Goal: Contribute content

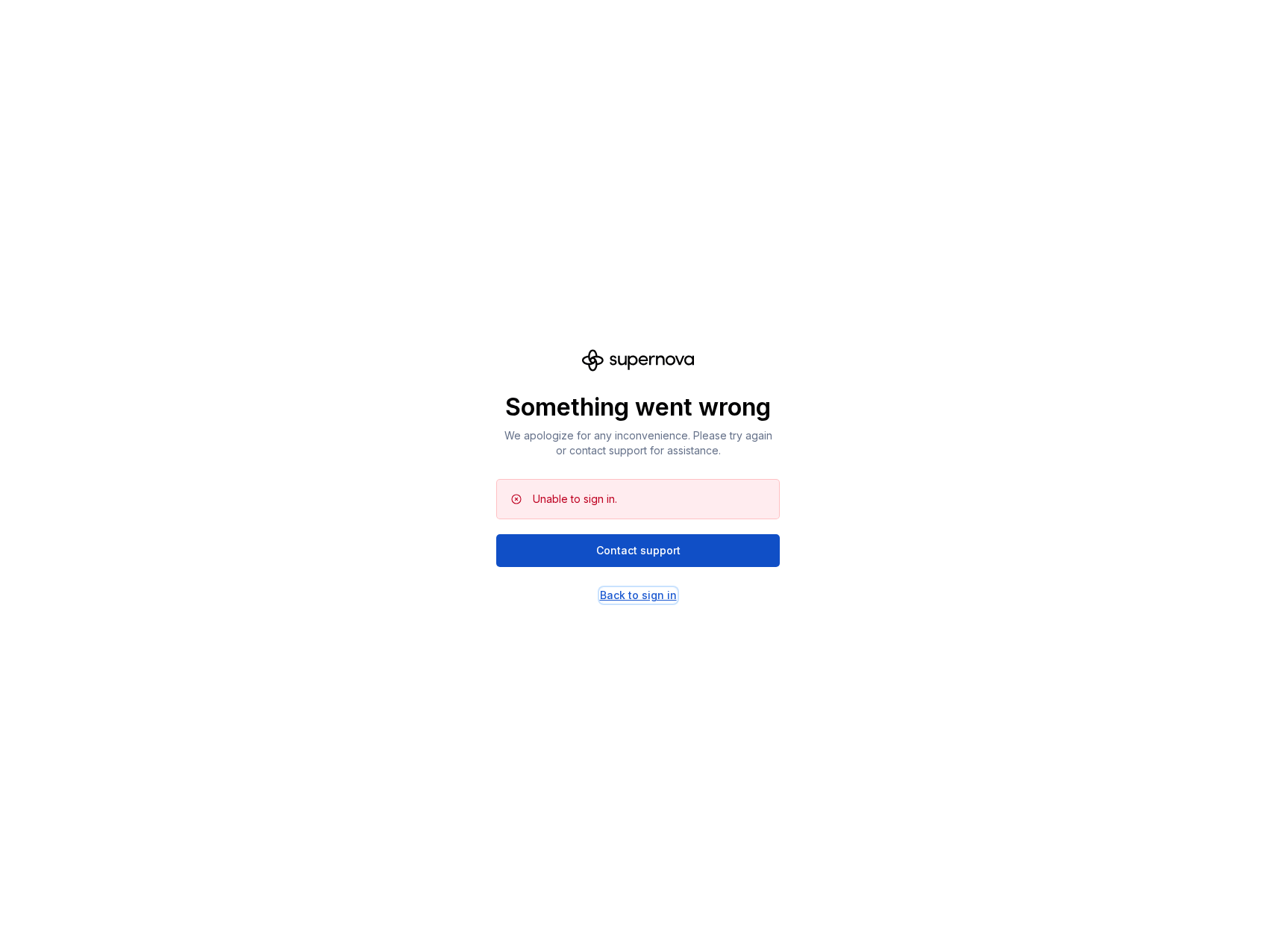
click at [620, 595] on div "Back to sign in" at bounding box center [638, 595] width 77 height 15
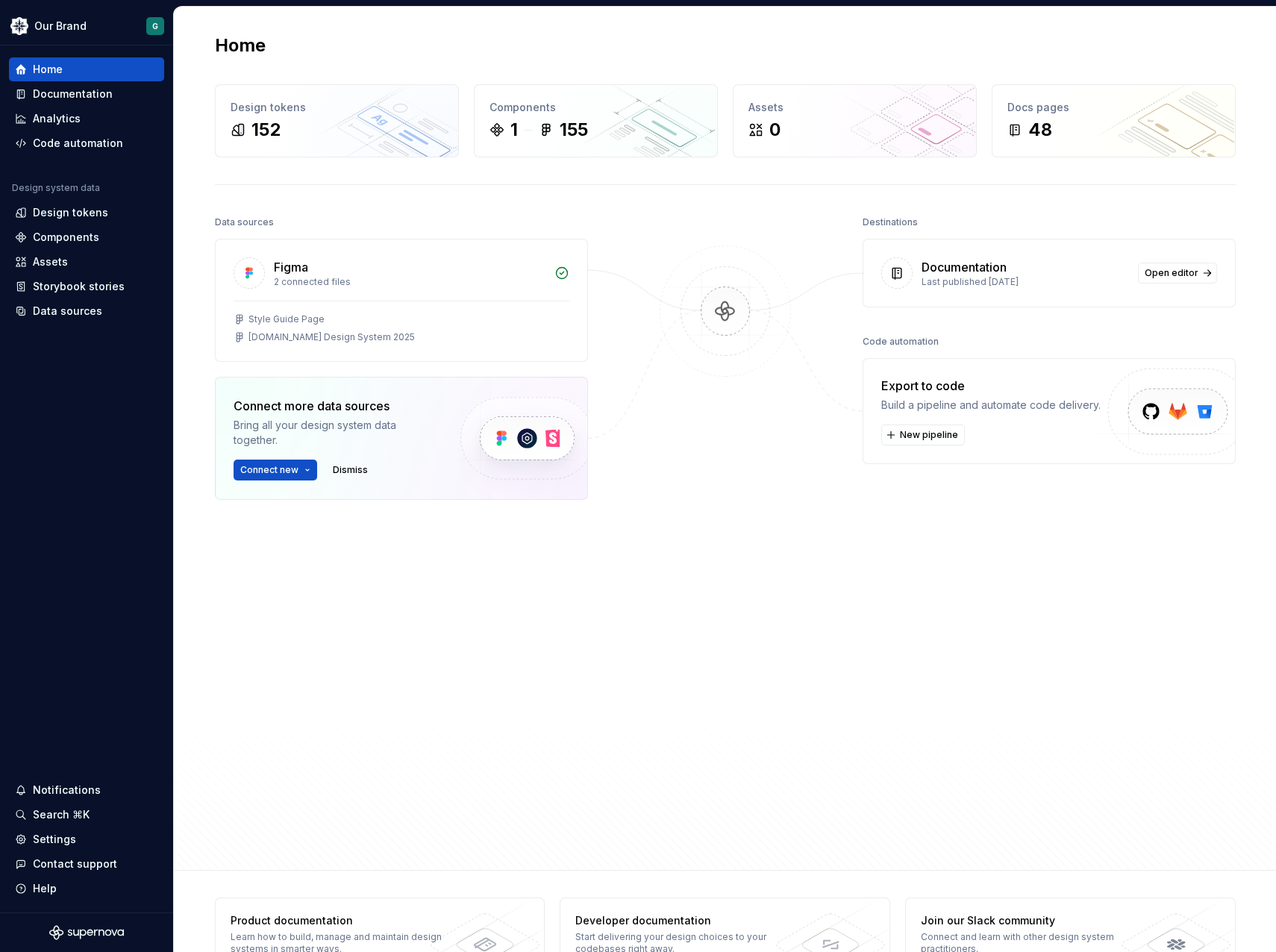
click at [686, 465] on div at bounding box center [725, 498] width 149 height 572
click at [83, 85] on div "Documentation" at bounding box center [87, 94] width 155 height 24
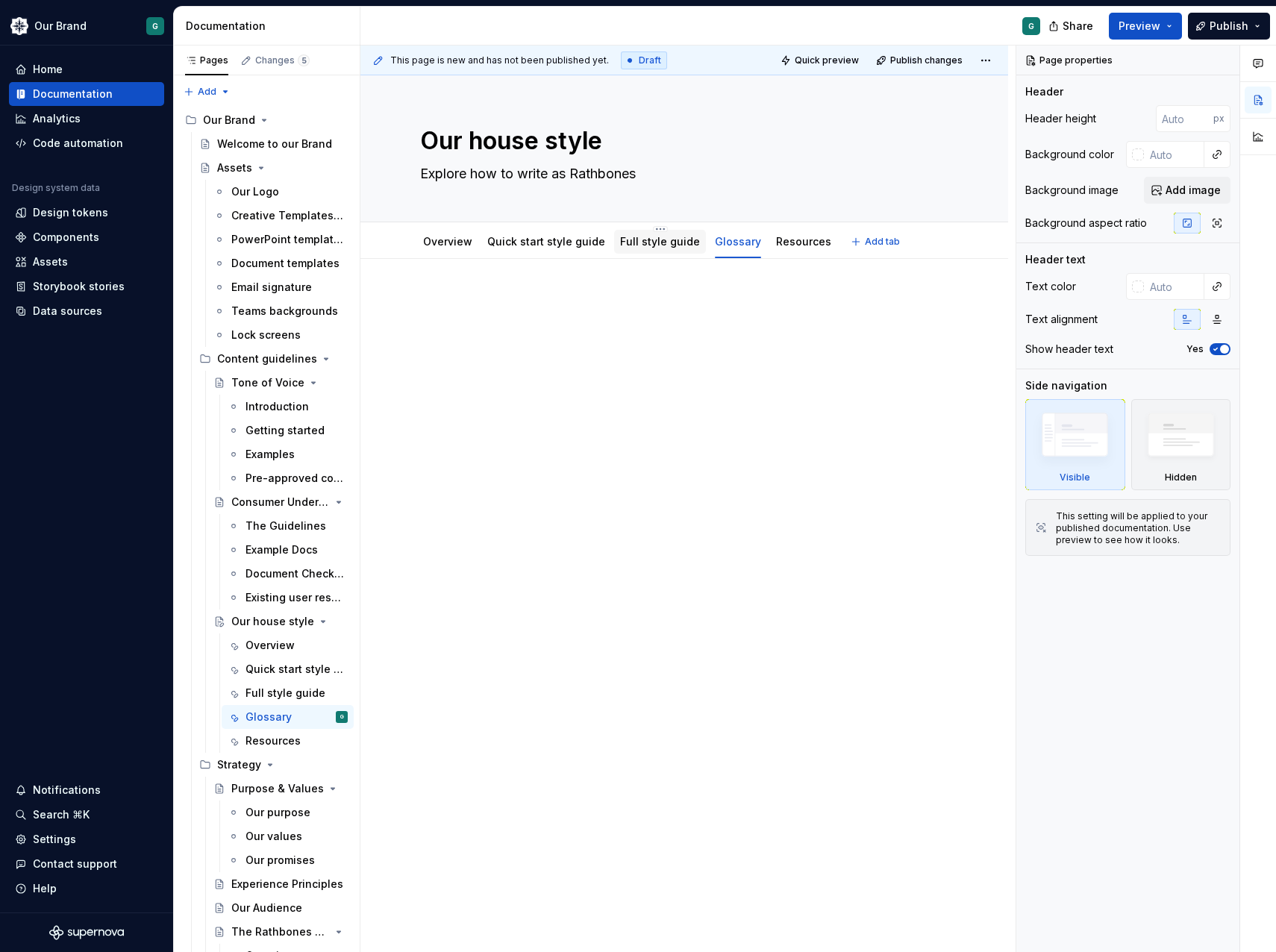
click at [653, 241] on link "Full style guide" at bounding box center [660, 241] width 80 height 13
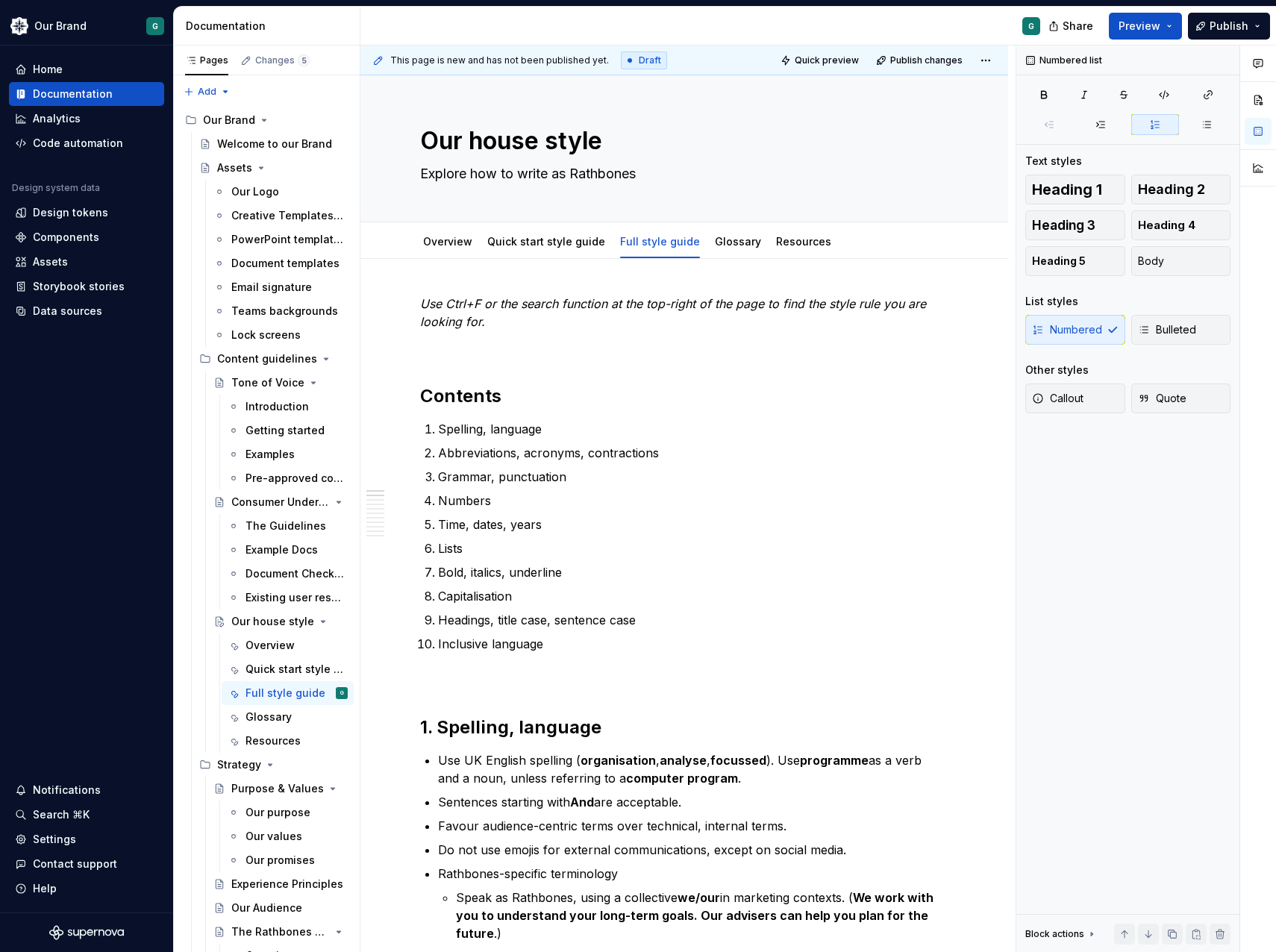
click at [783, 514] on ol "Spelling, language Abbreviations, acronyms, contractions Grammar, punctuation N…" at bounding box center [693, 536] width 510 height 233
click at [715, 243] on link "Glossary" at bounding box center [738, 241] width 46 height 13
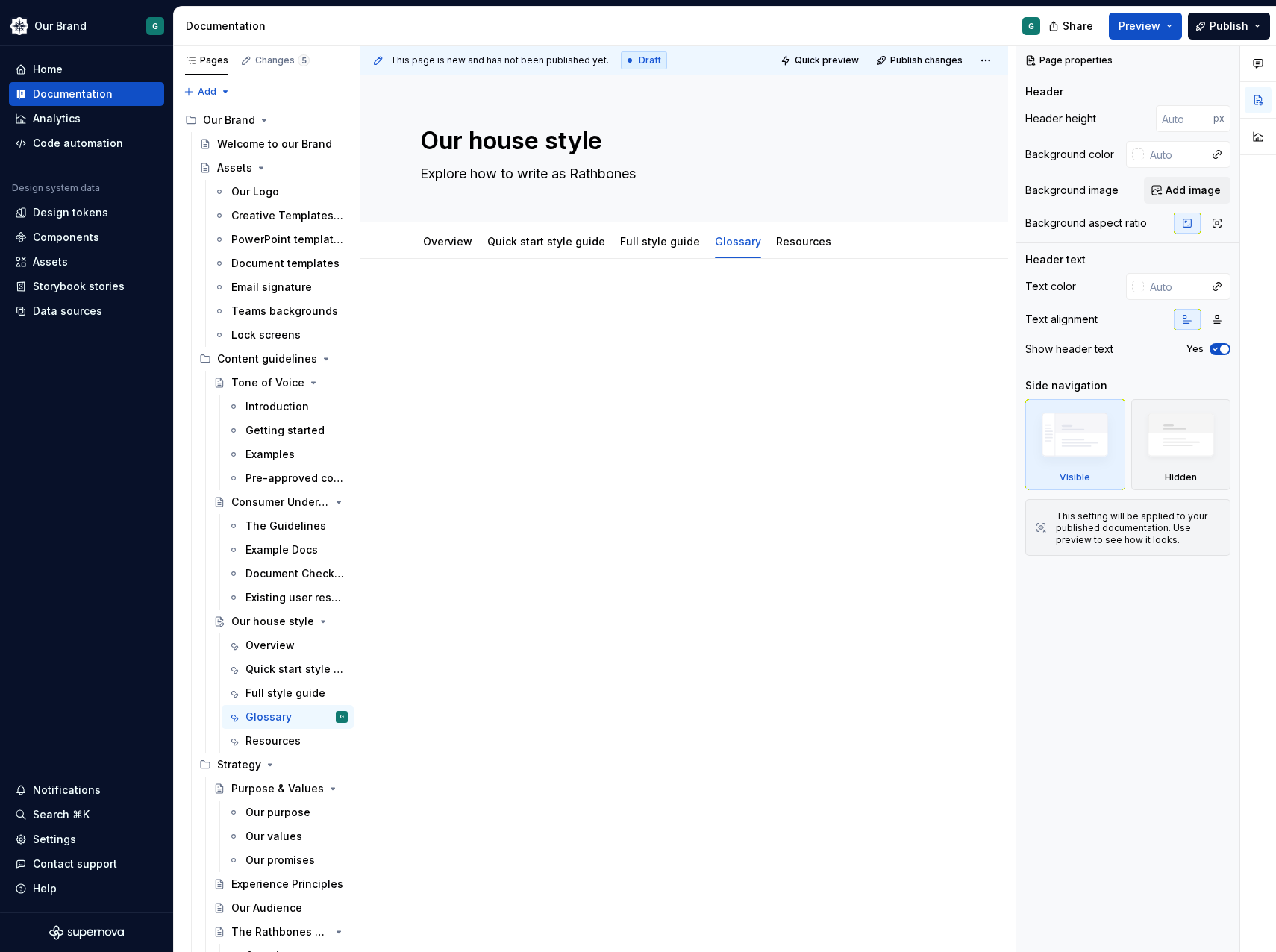
click at [462, 323] on div at bounding box center [683, 323] width 528 height 57
click at [447, 313] on div at bounding box center [683, 323] width 528 height 57
type textarea "*"
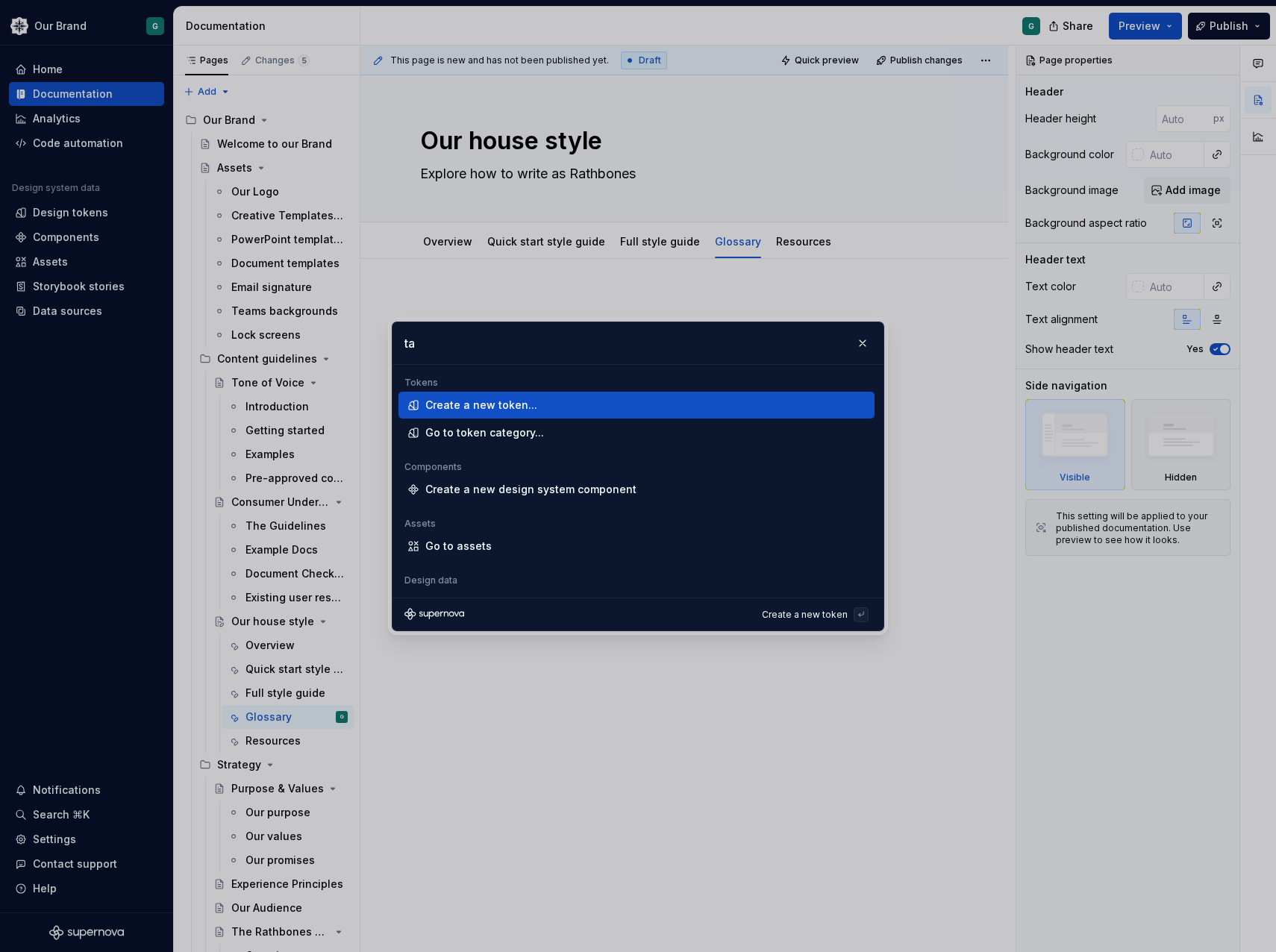
type input "t"
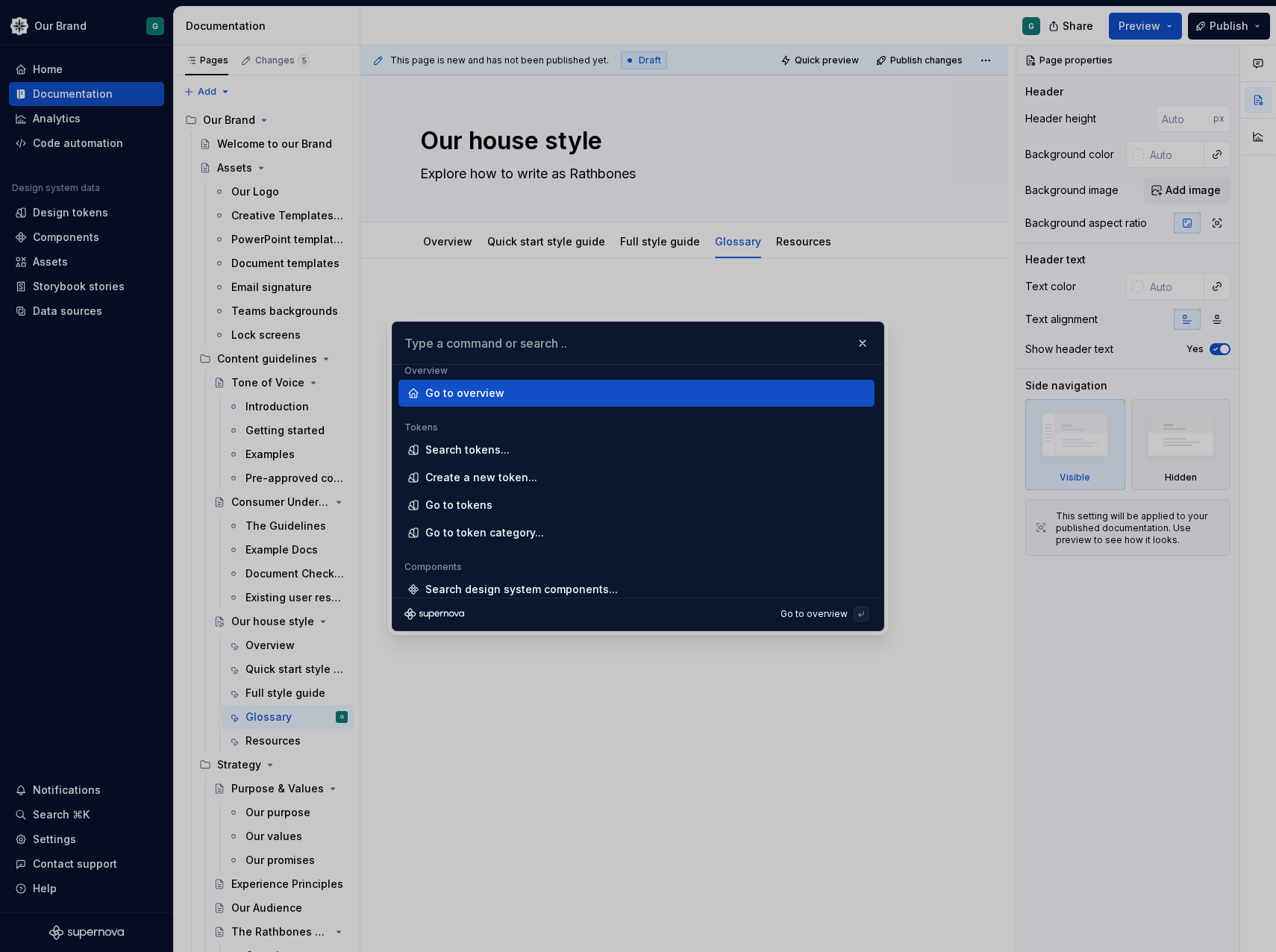
scroll to position [1473, 0]
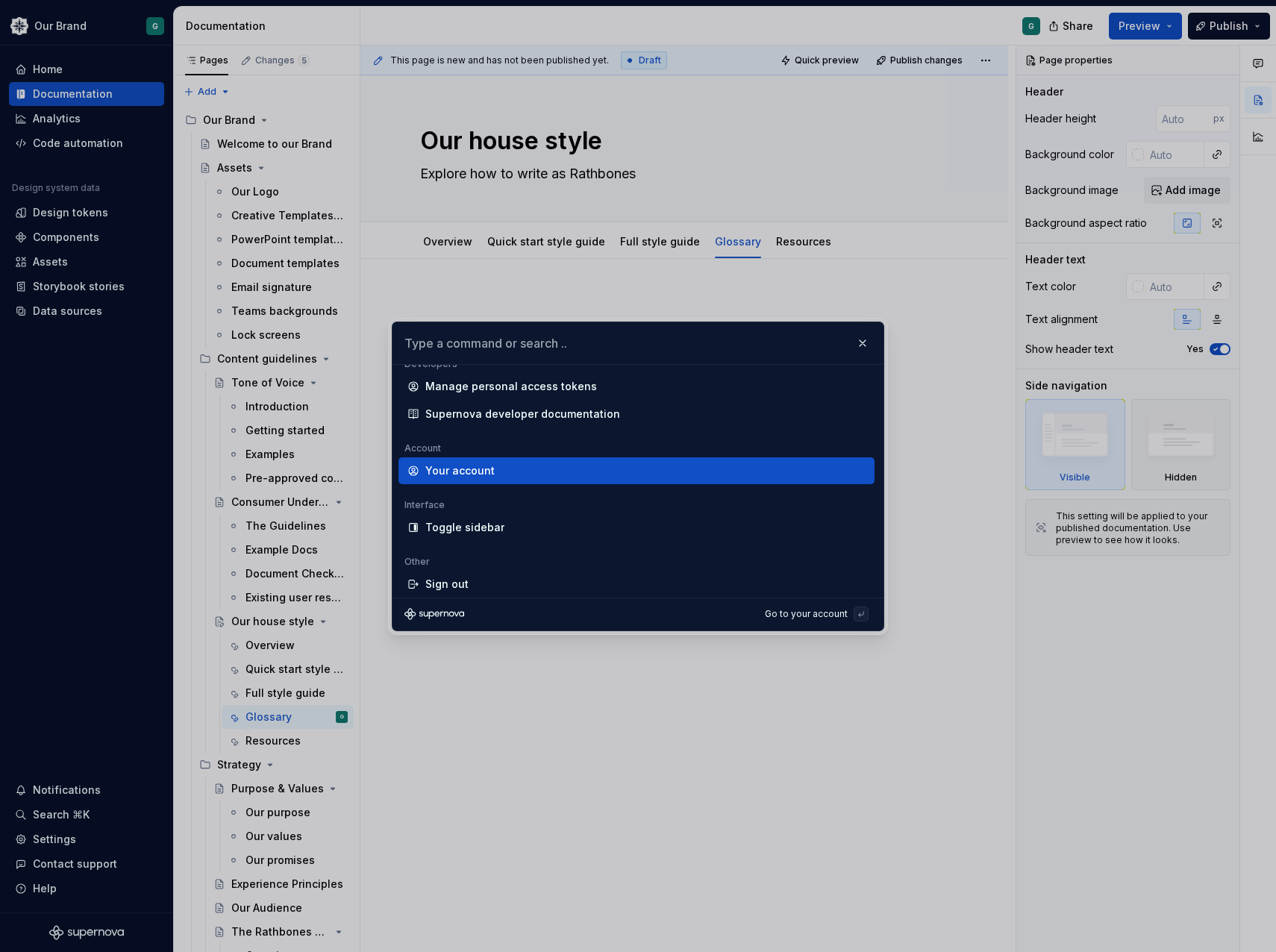
type textarea "*"
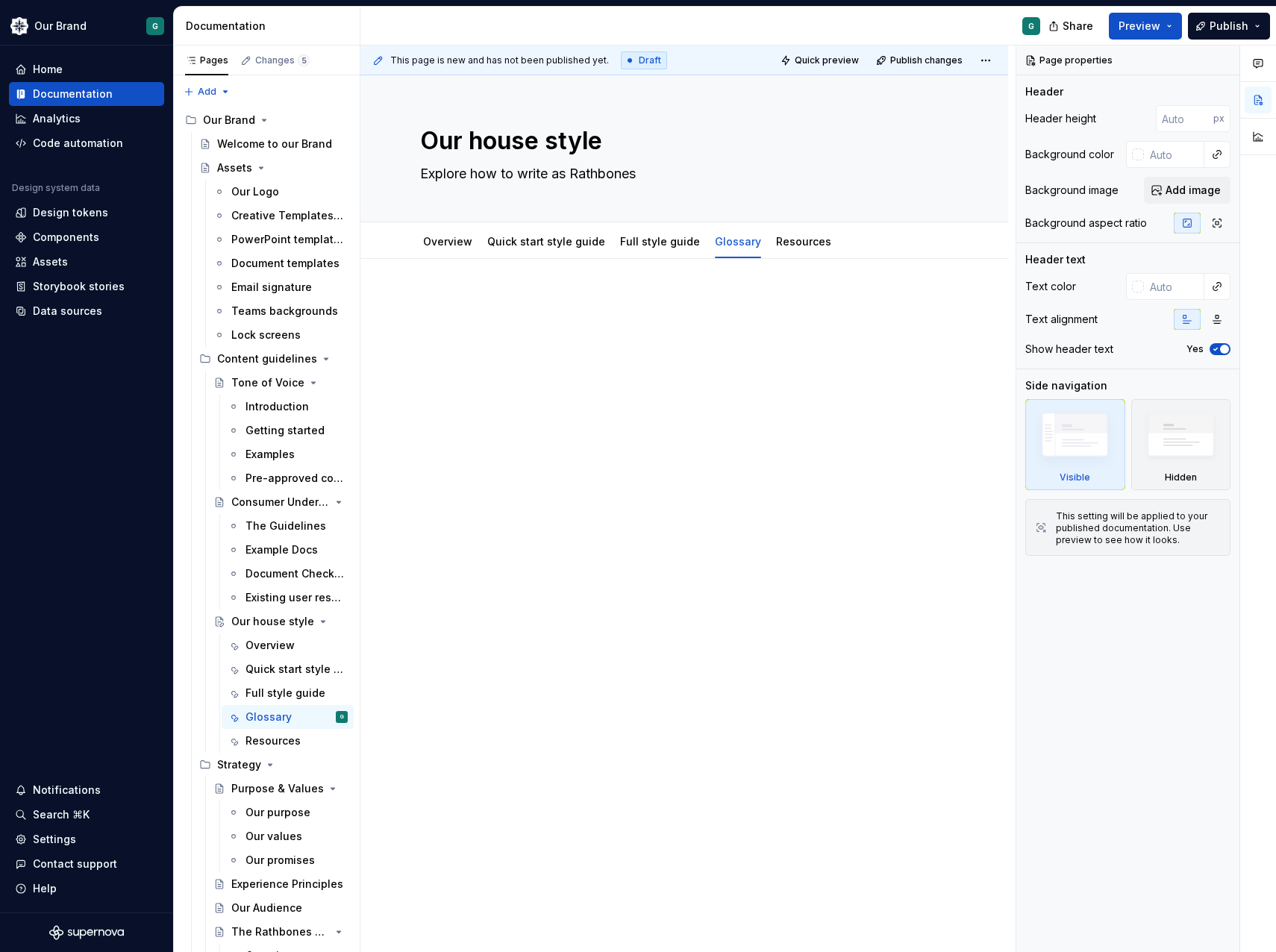
click at [455, 300] on p at bounding box center [683, 303] width 528 height 18
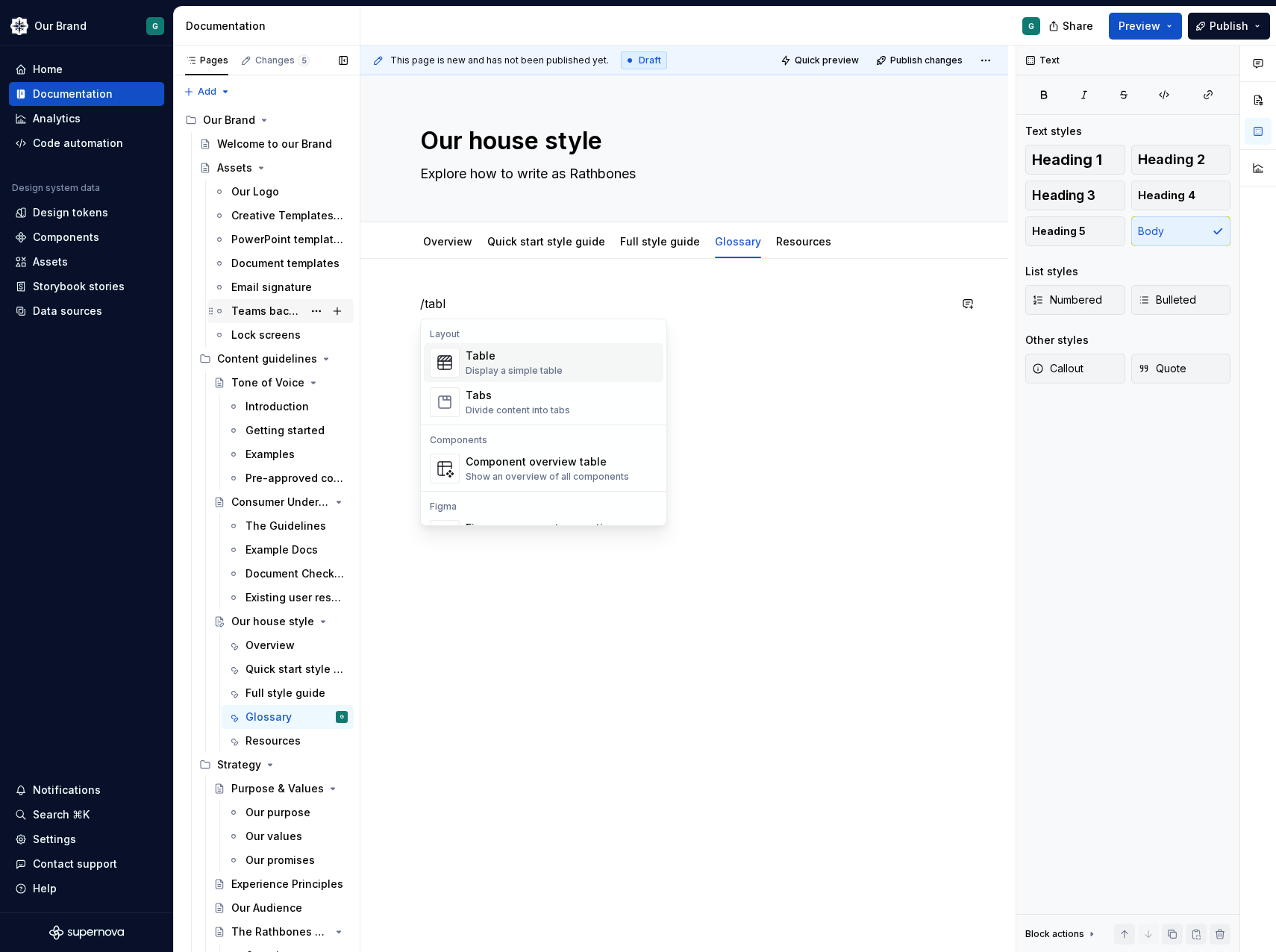
type textarea "*"
click at [469, 367] on div "Display a simple table" at bounding box center [514, 371] width 97 height 12
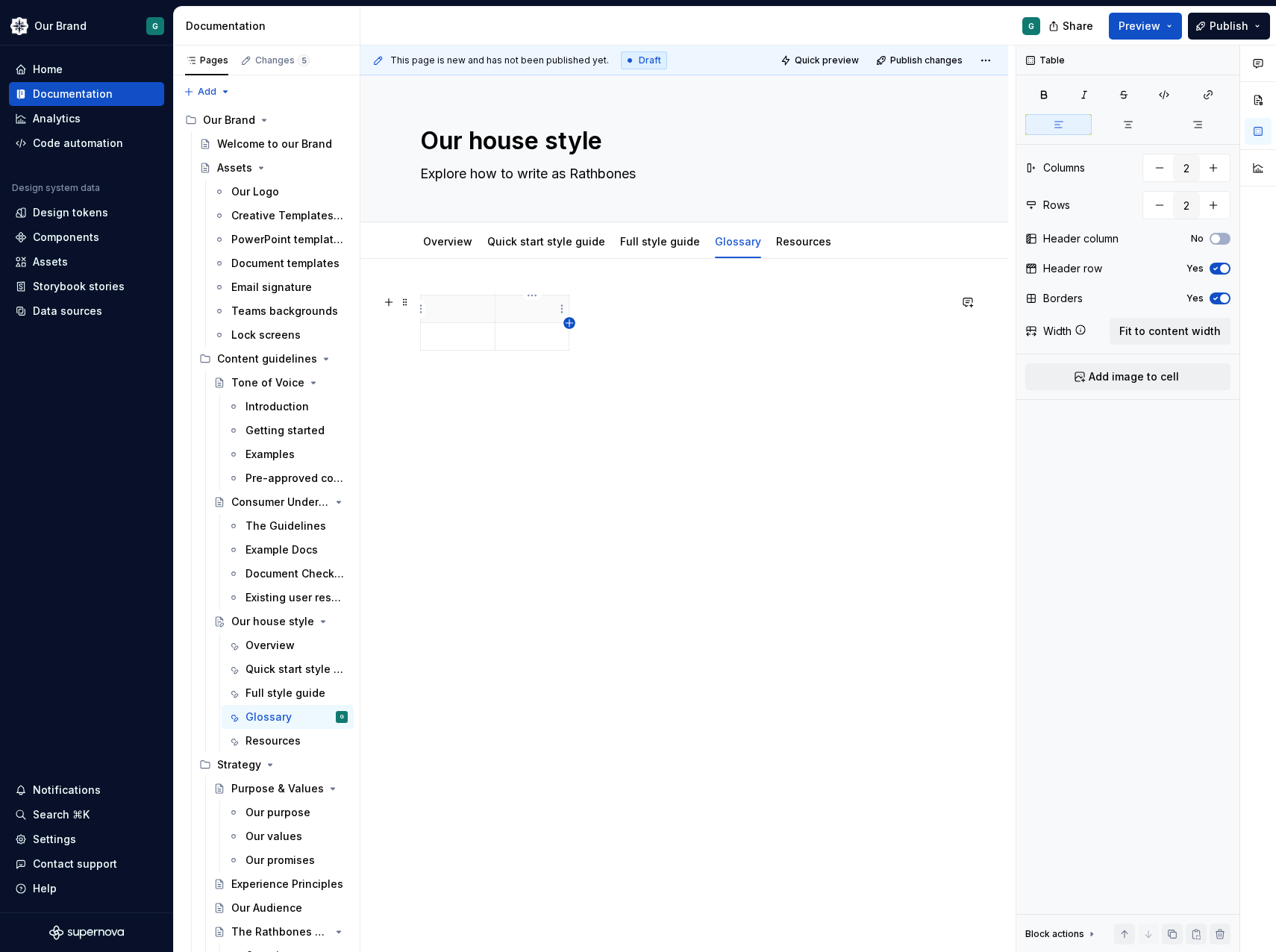
click at [568, 324] on icon "button" at bounding box center [570, 323] width 12 height 12
click at [594, 323] on icon "button" at bounding box center [597, 323] width 12 height 12
type input "4"
click at [450, 312] on p at bounding box center [457, 308] width 56 height 15
click at [376, 267] on div at bounding box center [684, 459] width 648 height 401
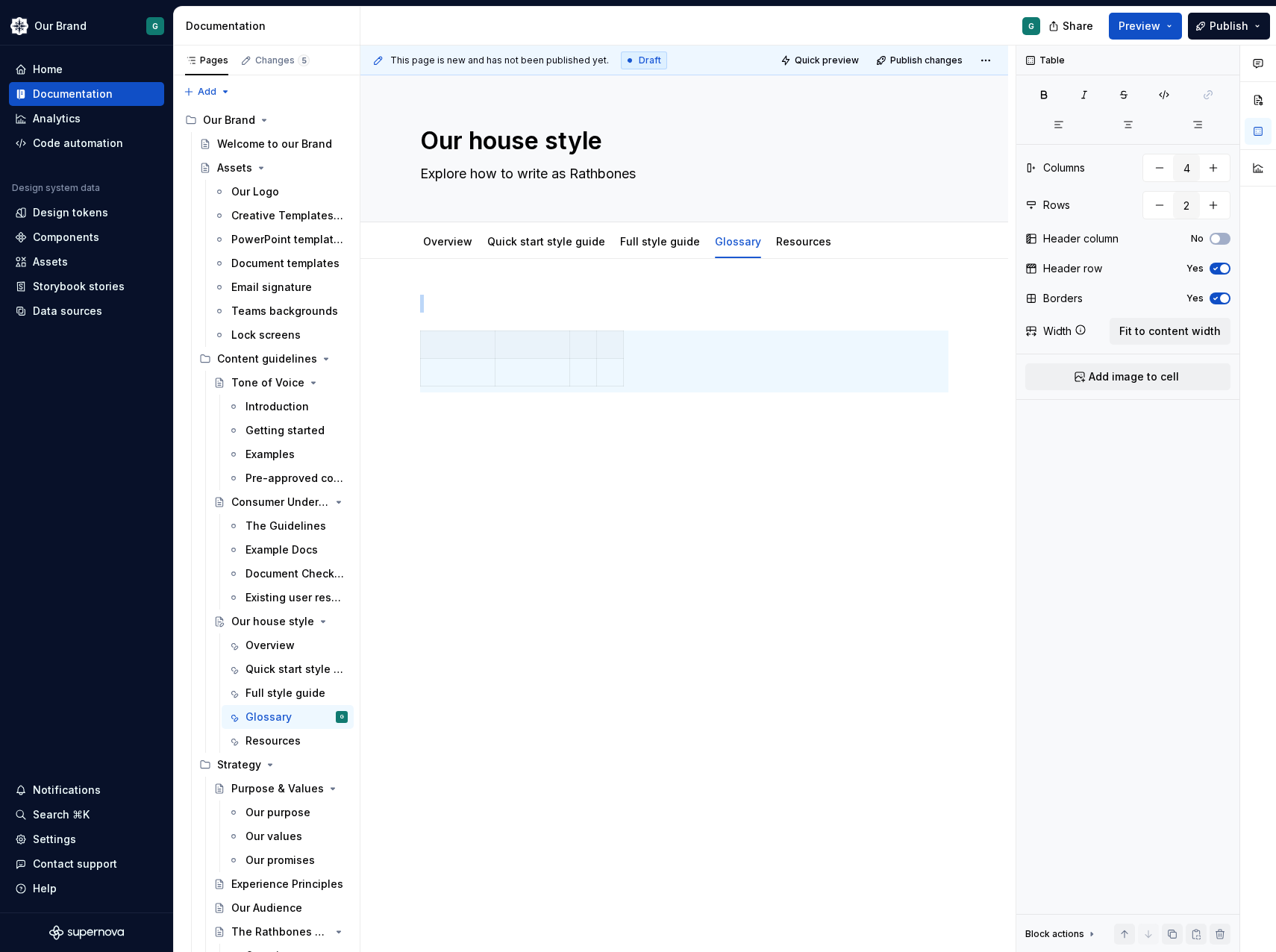
type textarea "*"
click at [447, 300] on p at bounding box center [683, 303] width 528 height 18
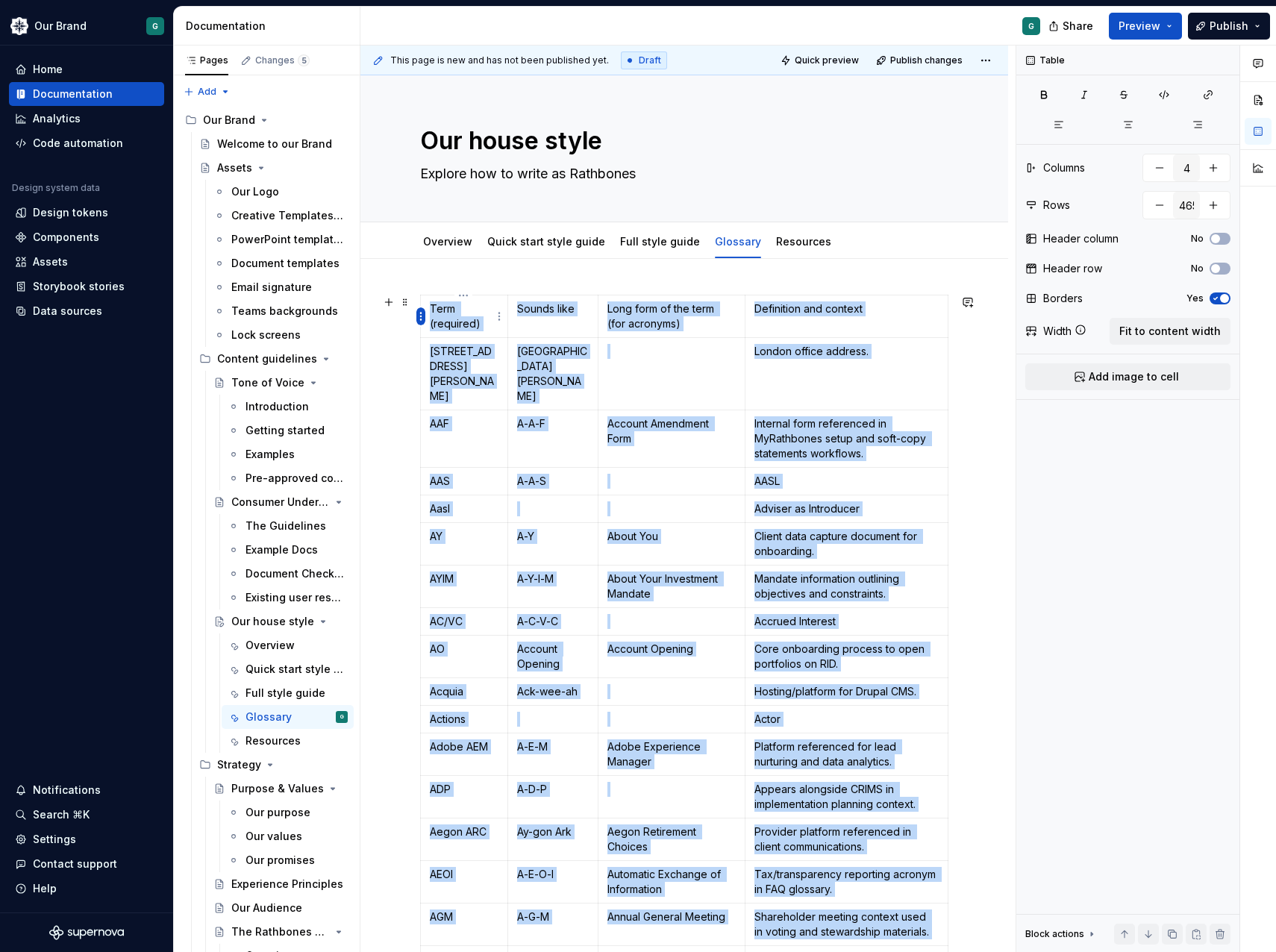
type input "465"
click at [420, 322] on body "Our Brand G Home Documentation Analytics Code automation Design system data Des…" at bounding box center [638, 476] width 1276 height 952
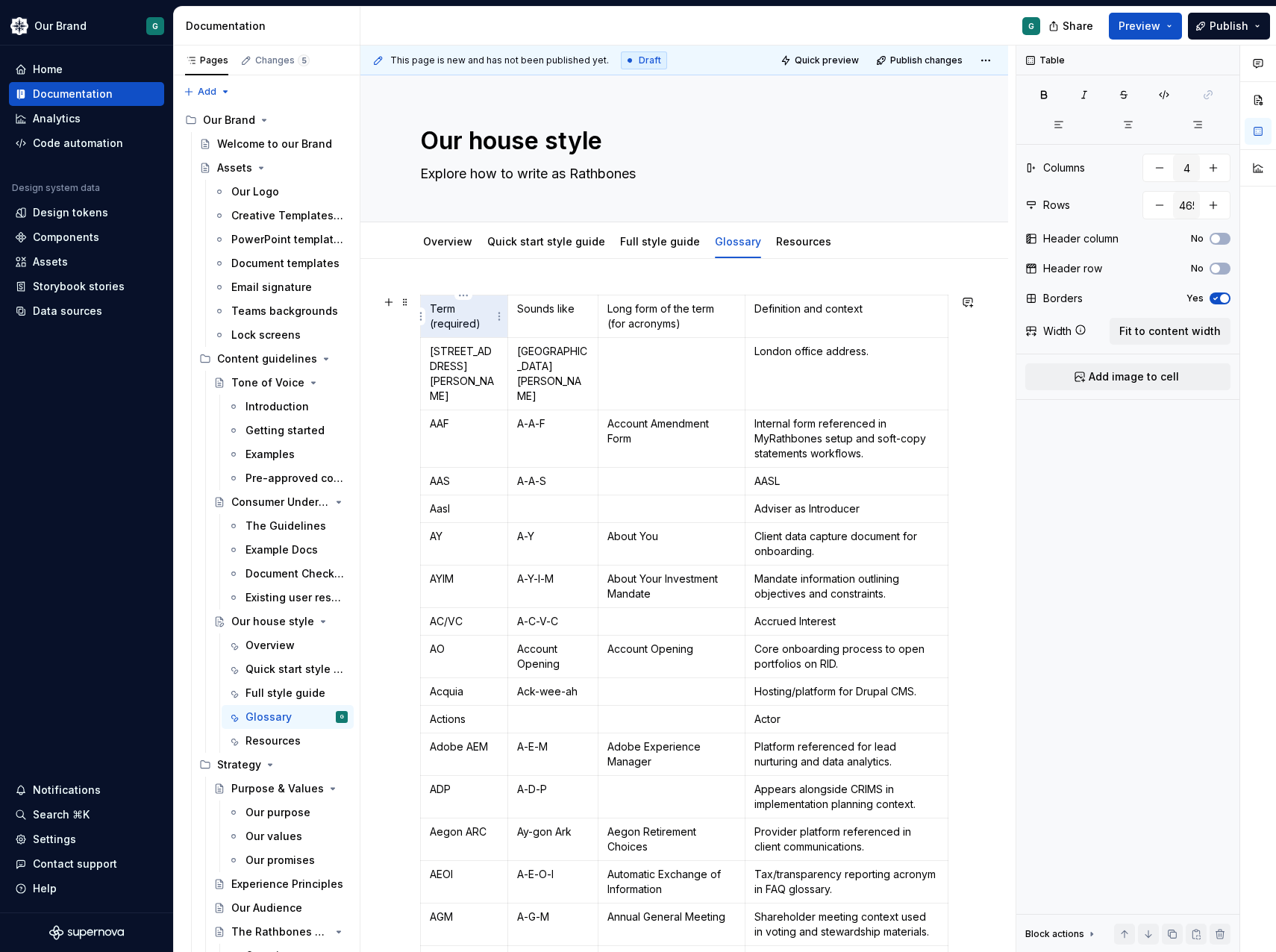
click at [444, 327] on p "Term (required)" at bounding box center [464, 316] width 68 height 30
click at [457, 318] on p "Term (required)" at bounding box center [464, 316] width 68 height 30
click at [479, 318] on p "Term (required)" at bounding box center [464, 316] width 68 height 30
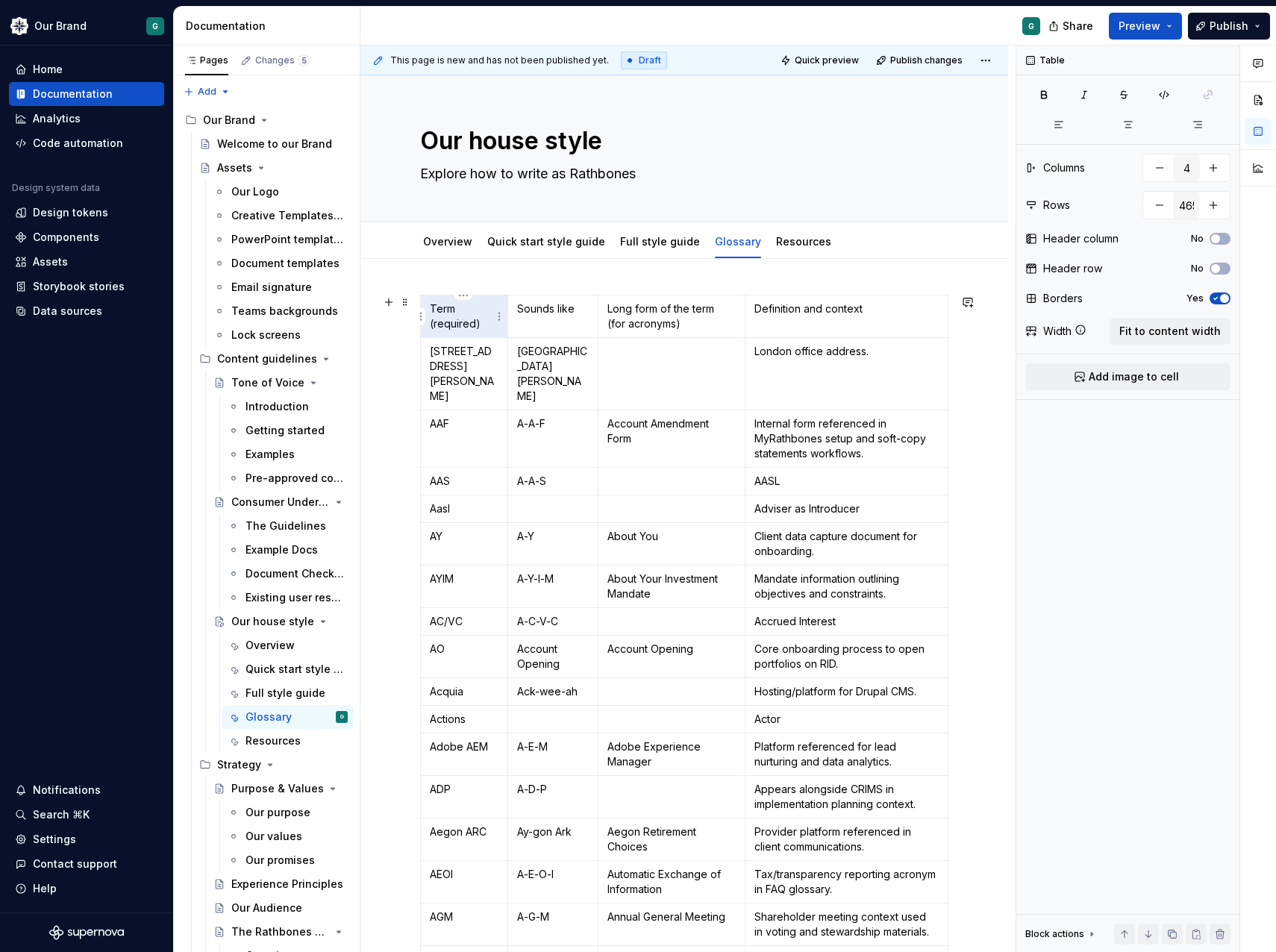
drag, startPoint x: 479, startPoint y: 318, endPoint x: 434, endPoint y: 326, distance: 45.7
click at [434, 326] on p "Term (required)" at bounding box center [464, 316] width 68 height 30
click at [443, 326] on p "Term (required)" at bounding box center [464, 316] width 68 height 30
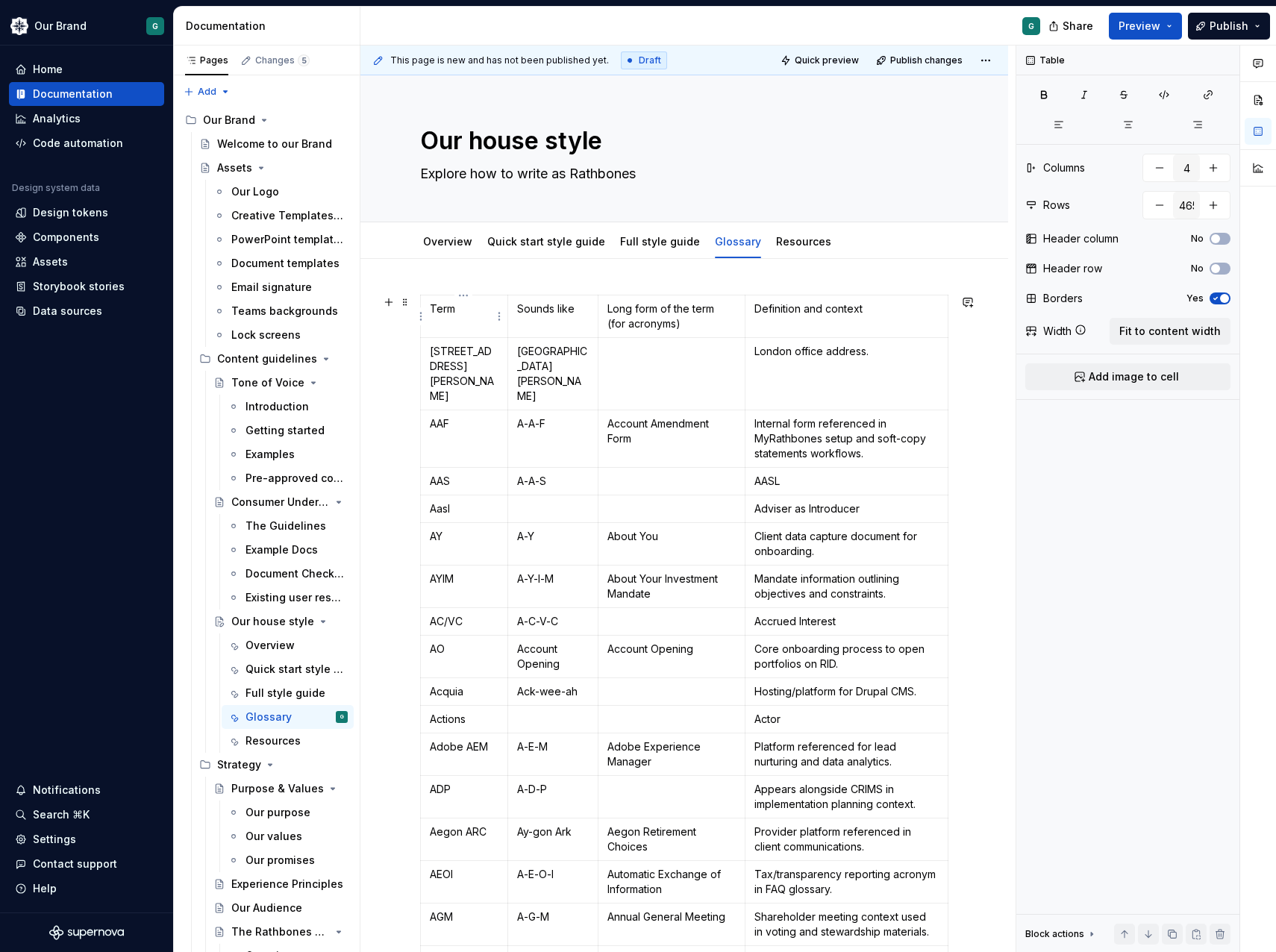
click at [447, 298] on td "Term" at bounding box center [464, 316] width 88 height 42
click at [482, 295] on td "Term" at bounding box center [464, 316] width 88 height 42
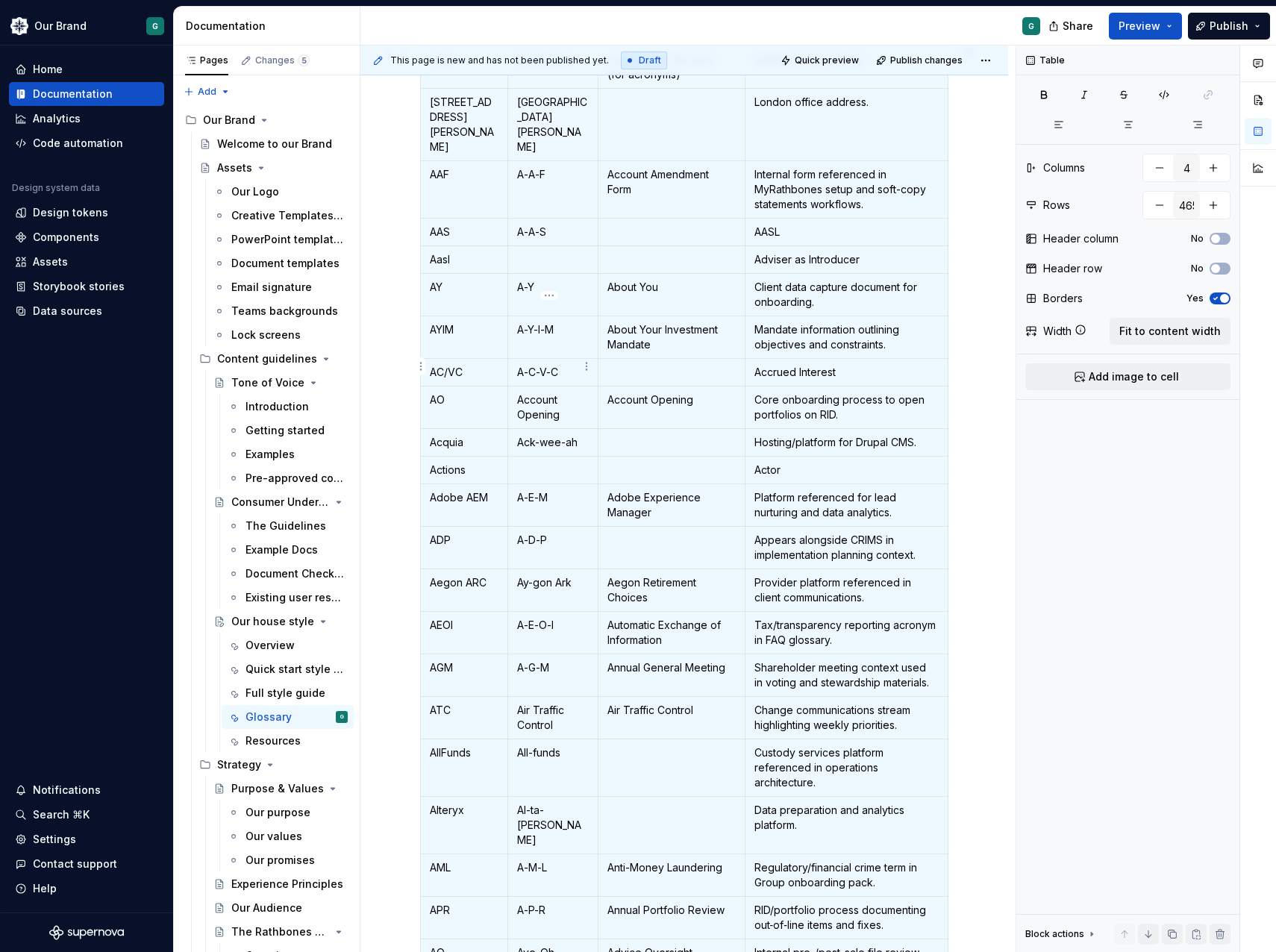
scroll to position [0, 0]
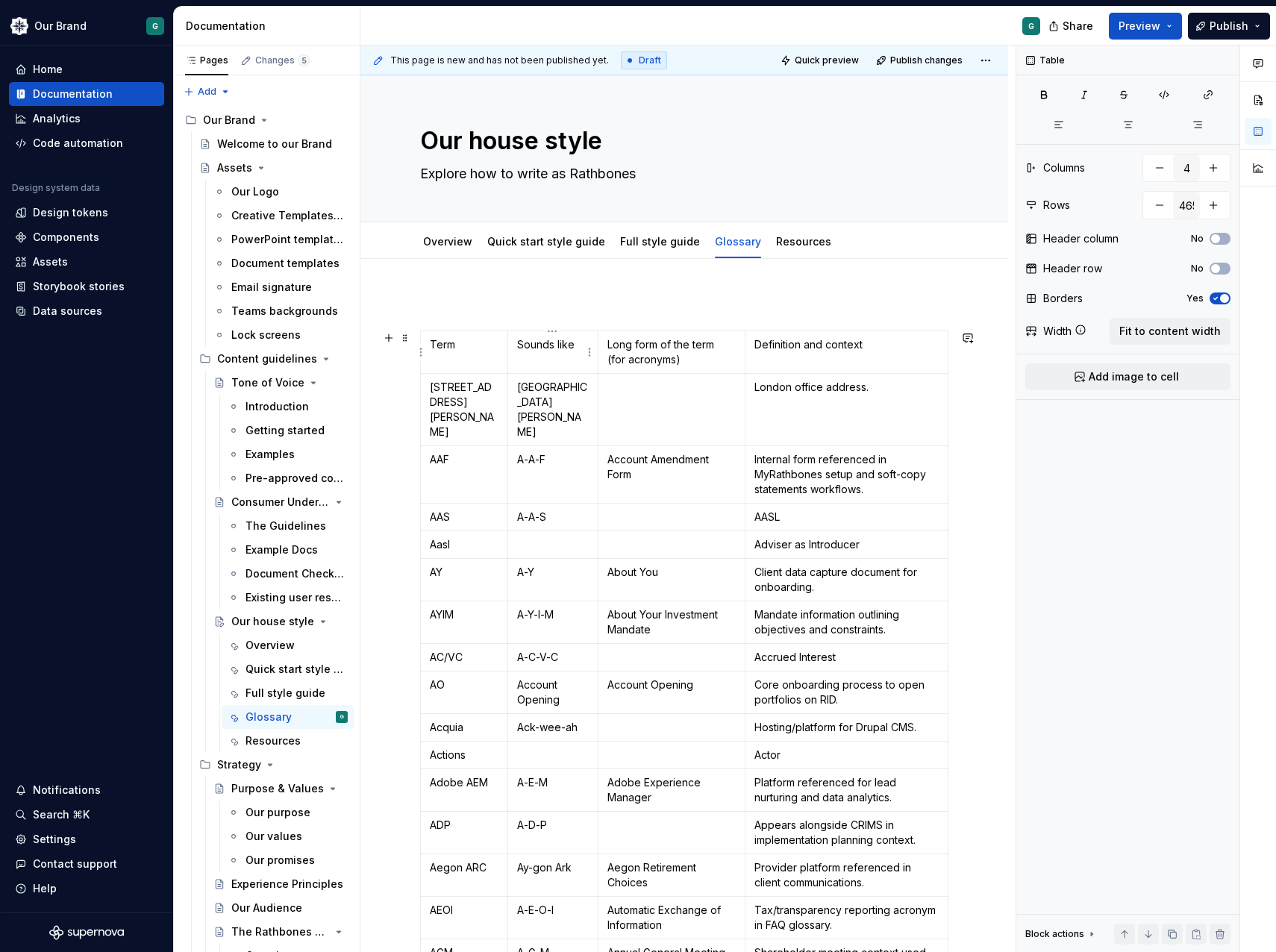
click at [536, 355] on td "Sounds like" at bounding box center [552, 352] width 90 height 42
click at [1100, 368] on button "Add image to cell" at bounding box center [1128, 376] width 205 height 27
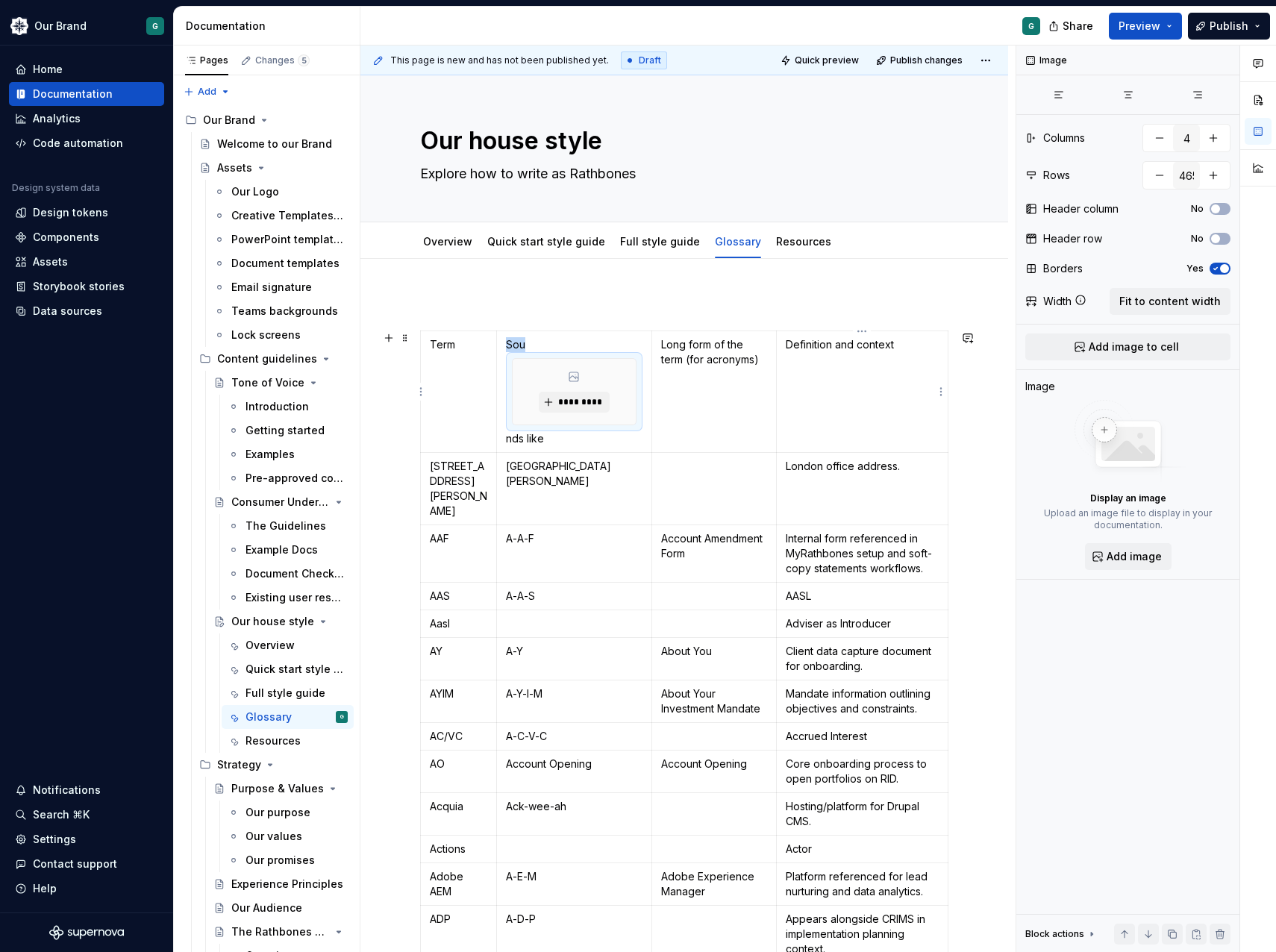
click at [897, 340] on p "Definition and context" at bounding box center [862, 344] width 153 height 15
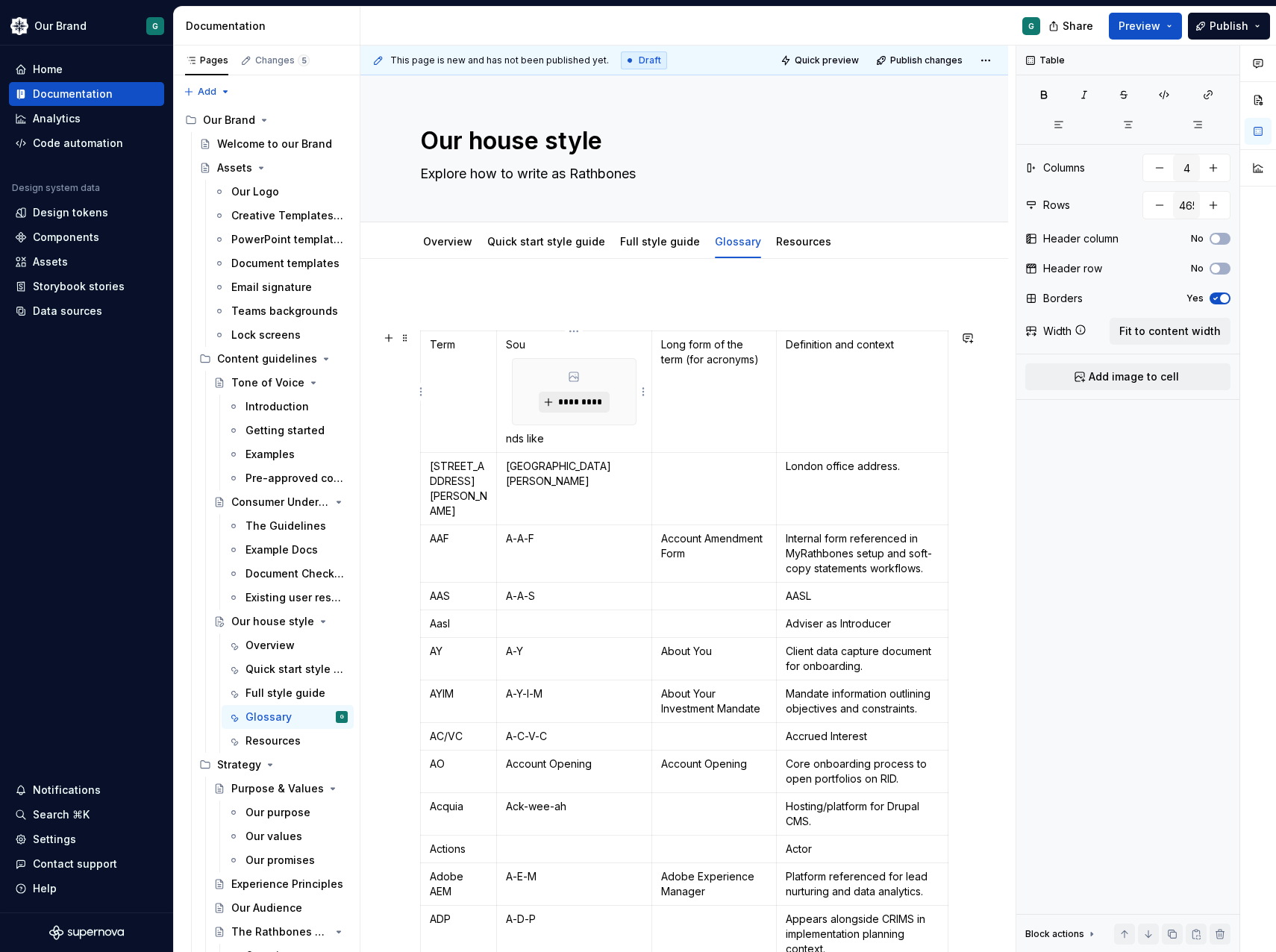
click at [590, 394] on button "*********" at bounding box center [574, 402] width 71 height 21
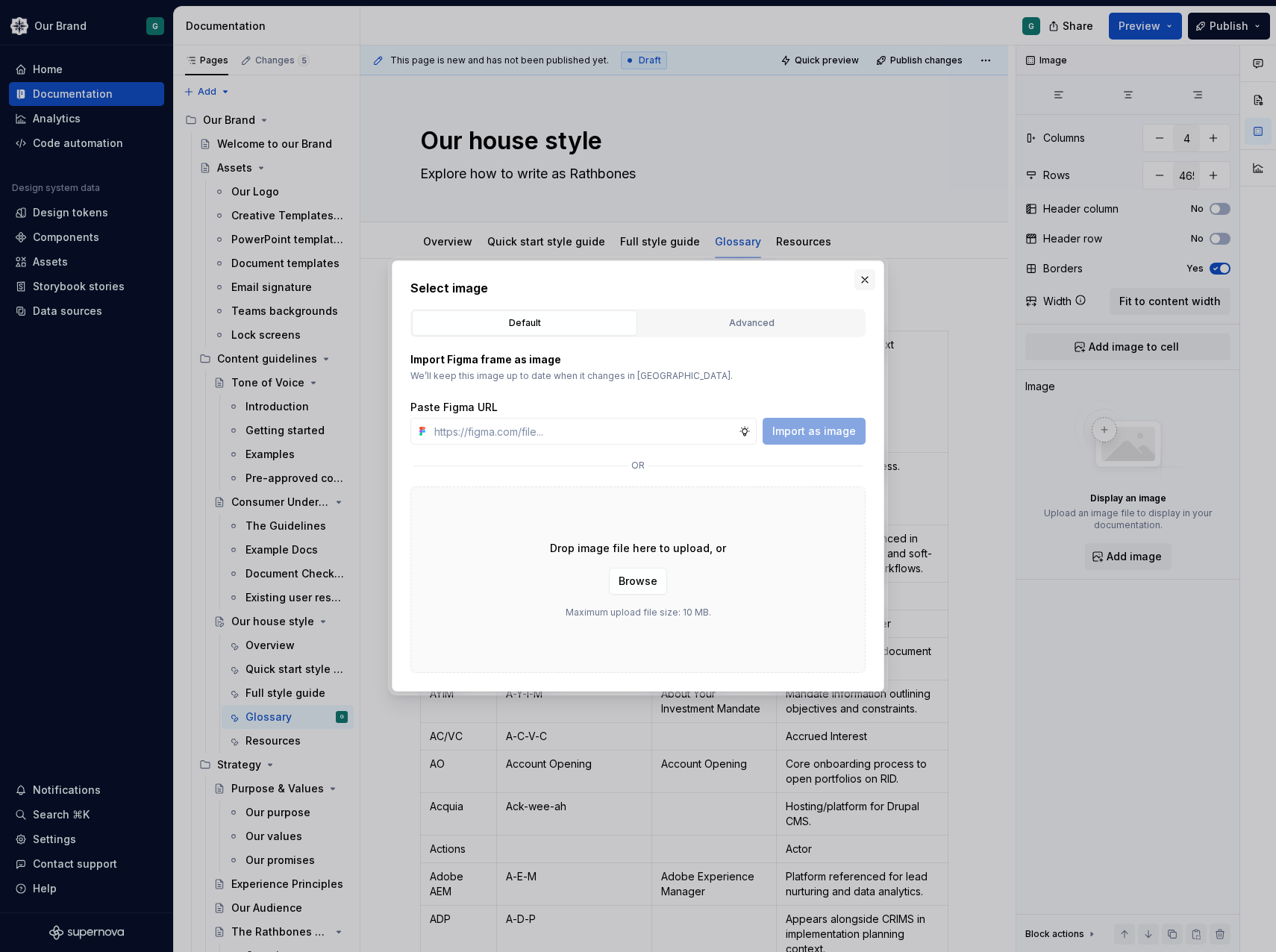
click at [869, 274] on button "button" at bounding box center [864, 279] width 21 height 21
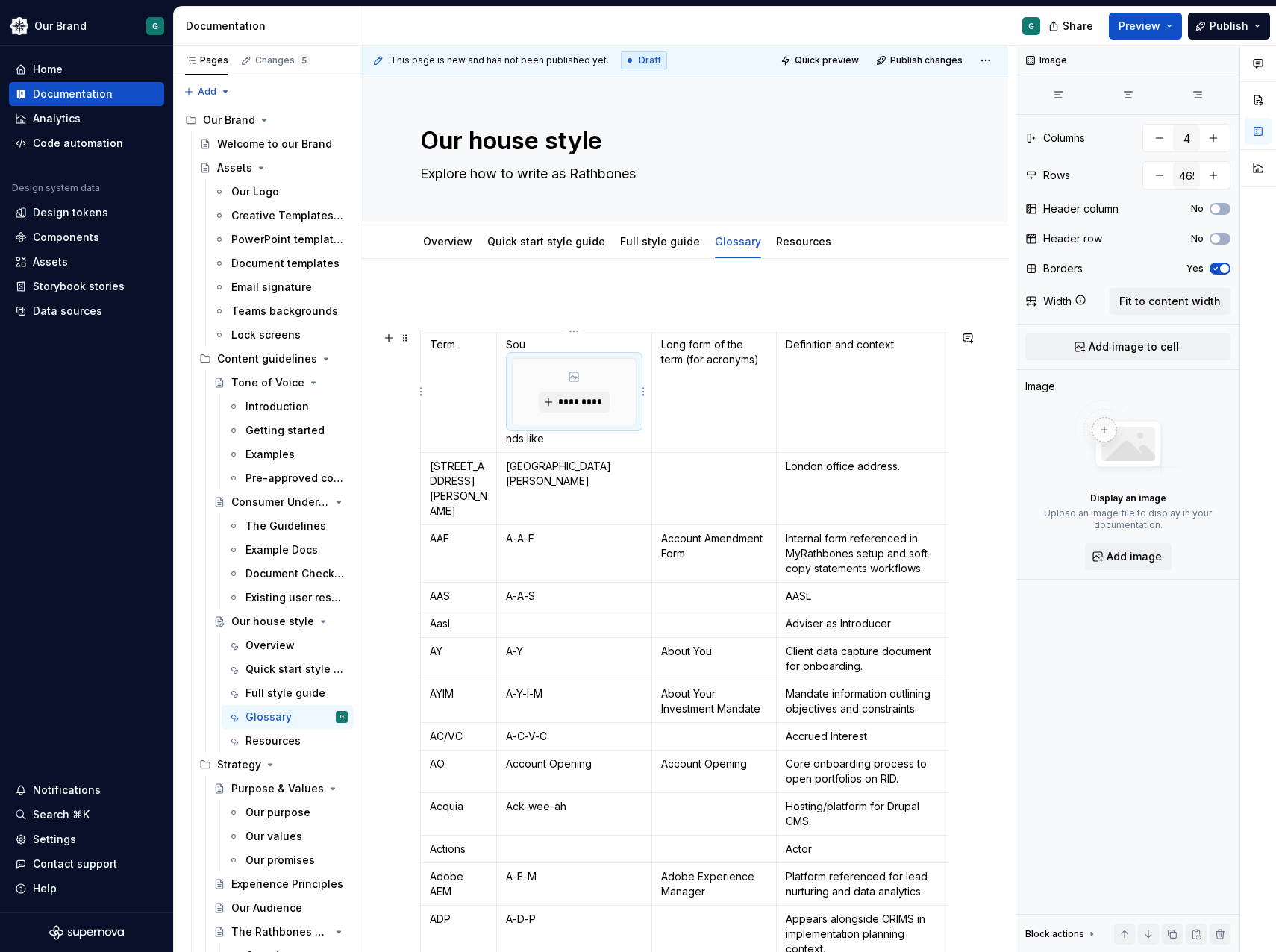
drag, startPoint x: 558, startPoint y: 368, endPoint x: 542, endPoint y: 383, distance: 21.9
click at [542, 383] on div "*********" at bounding box center [573, 391] width 122 height 65
click at [636, 397] on div "*********" at bounding box center [573, 391] width 124 height 67
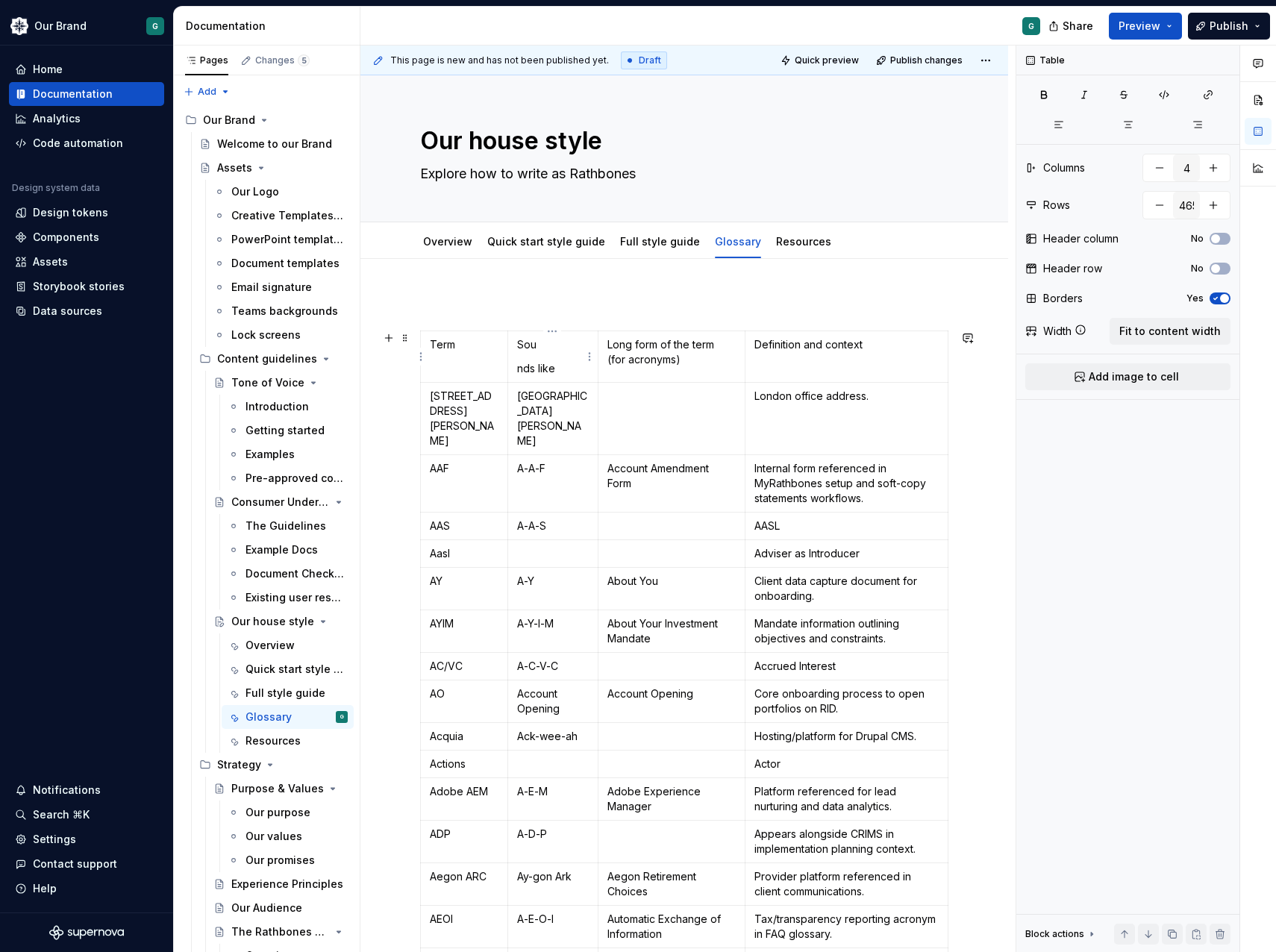
click at [547, 344] on p "Sou" at bounding box center [553, 344] width 71 height 15
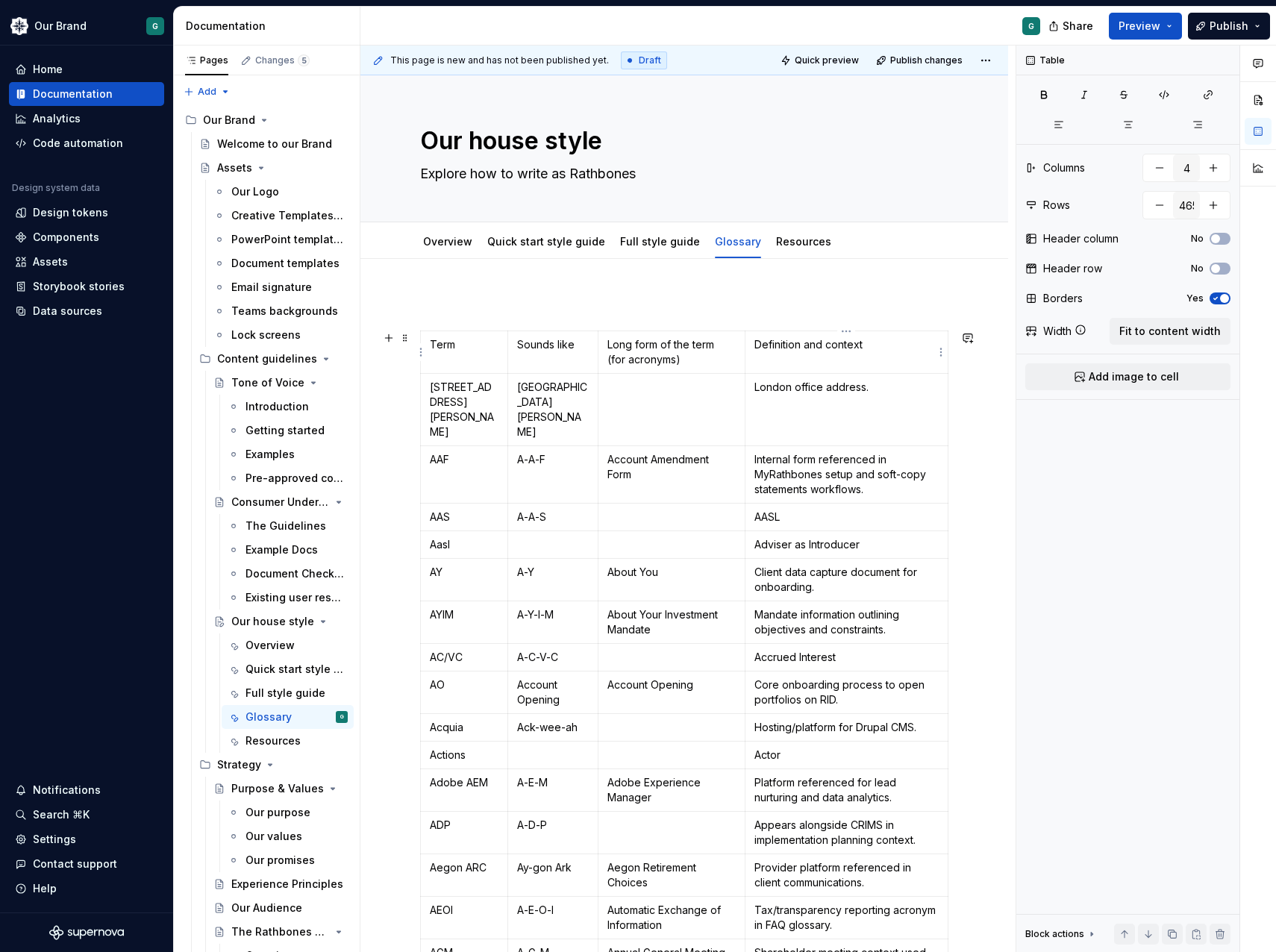
click at [783, 368] on td "Definition and context" at bounding box center [846, 352] width 203 height 42
click at [845, 358] on td "Definition and context" at bounding box center [846, 352] width 203 height 42
click at [700, 363] on p "Long form of the term (for acronyms)" at bounding box center [671, 352] width 128 height 30
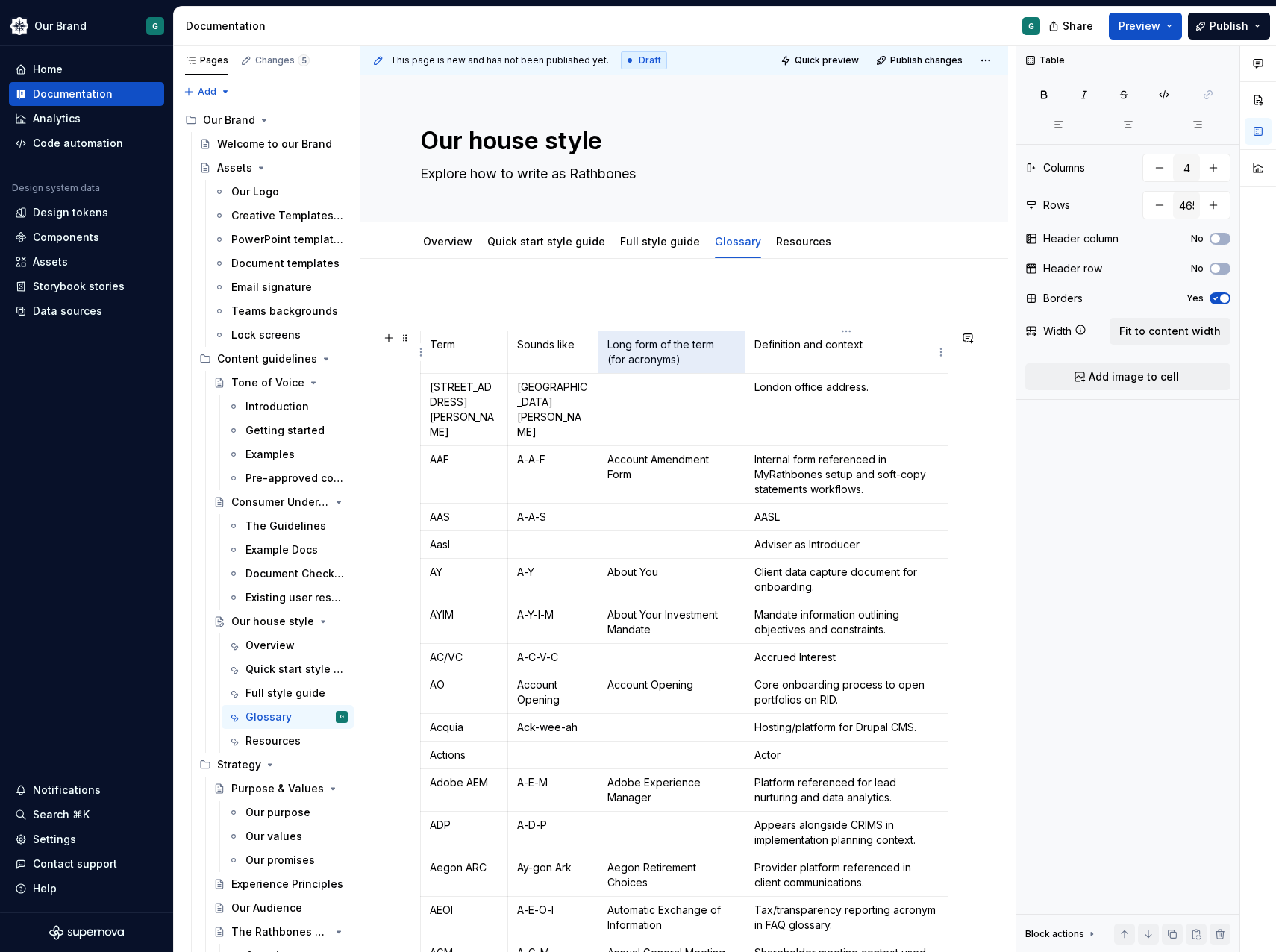
click at [903, 347] on p "Definition and context" at bounding box center [846, 344] width 184 height 15
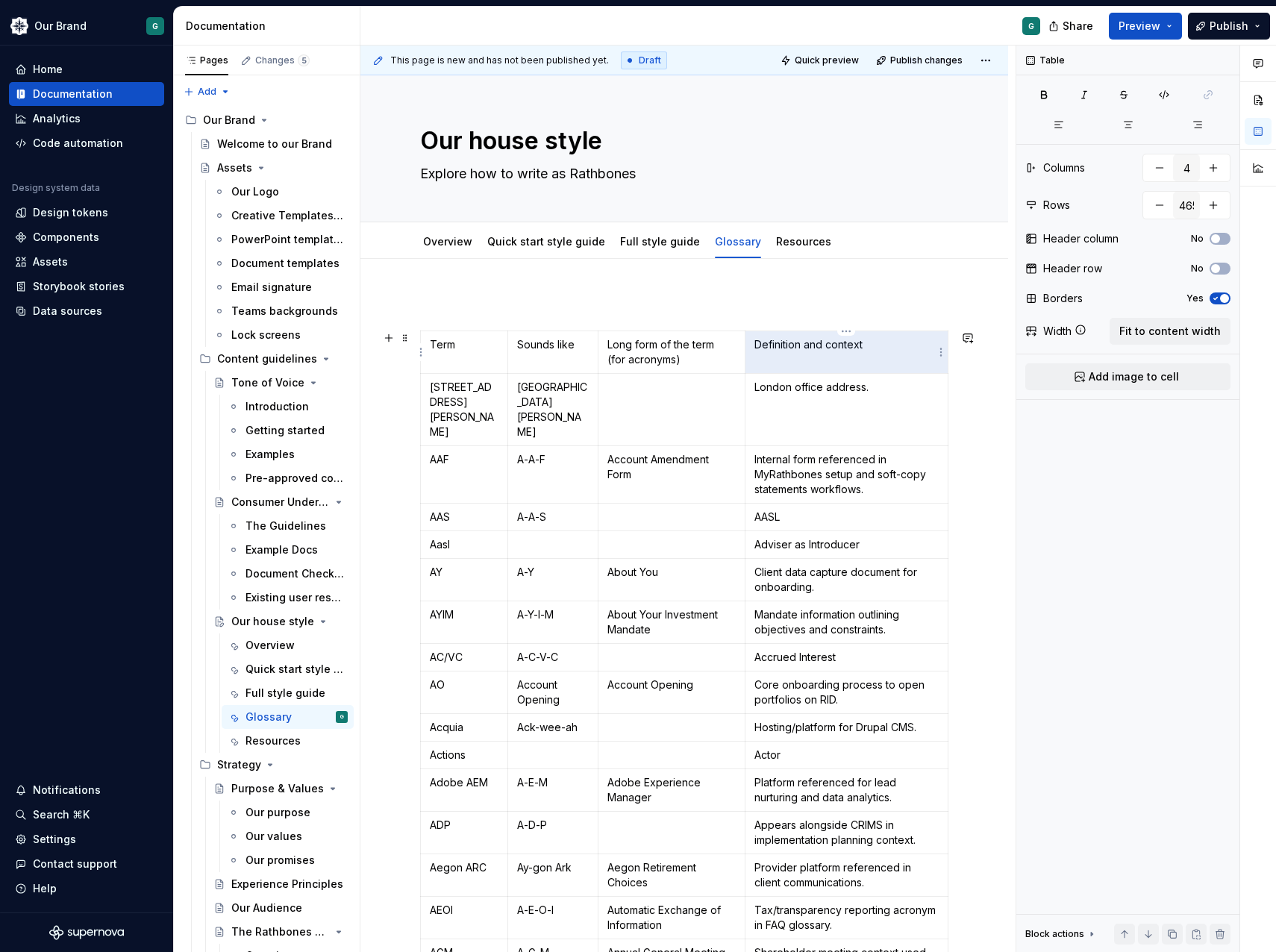
click at [903, 347] on p "Definition and context" at bounding box center [846, 344] width 184 height 15
click at [787, 305] on p at bounding box center [683, 303] width 528 height 18
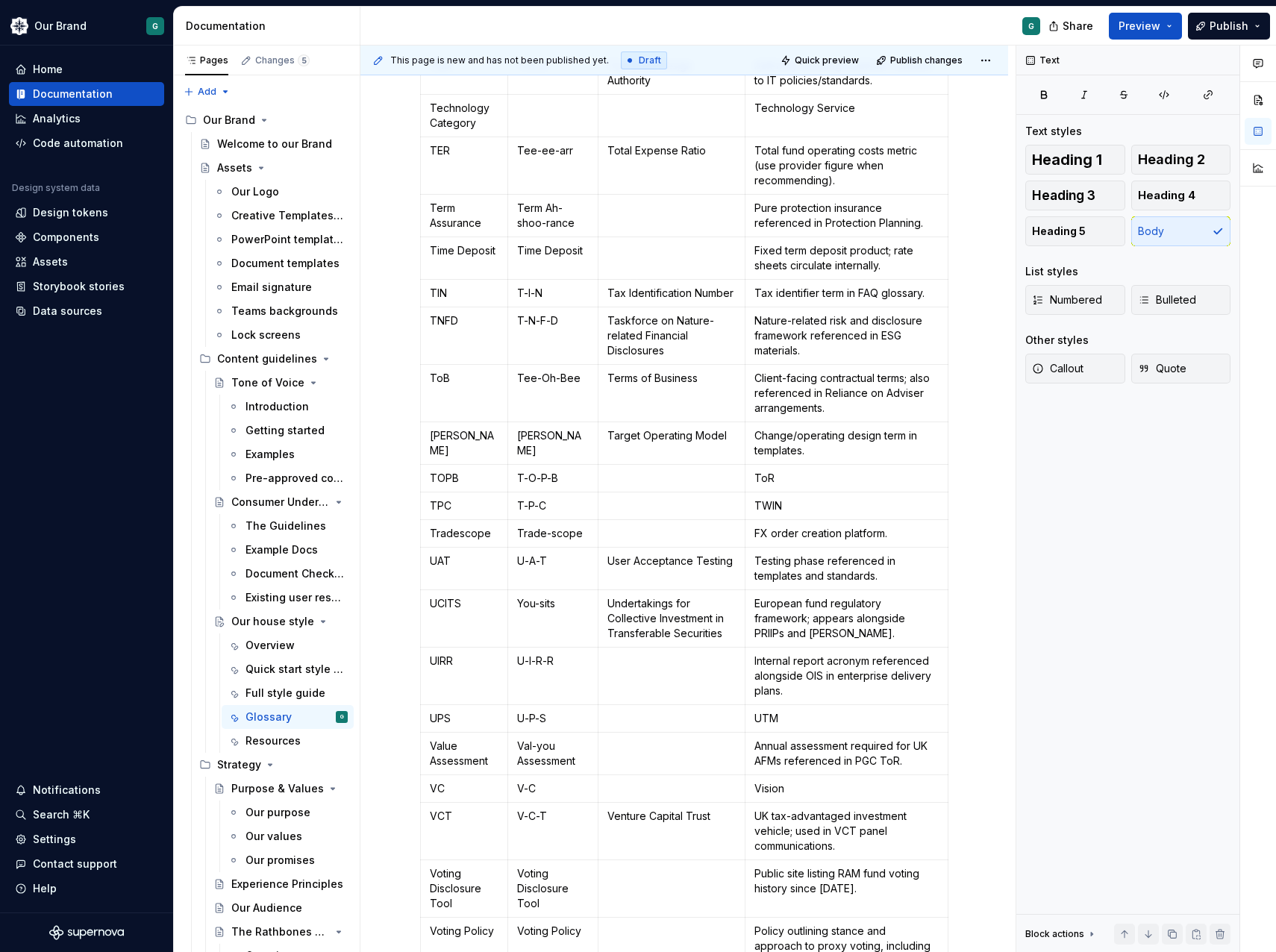
scroll to position [19677, 0]
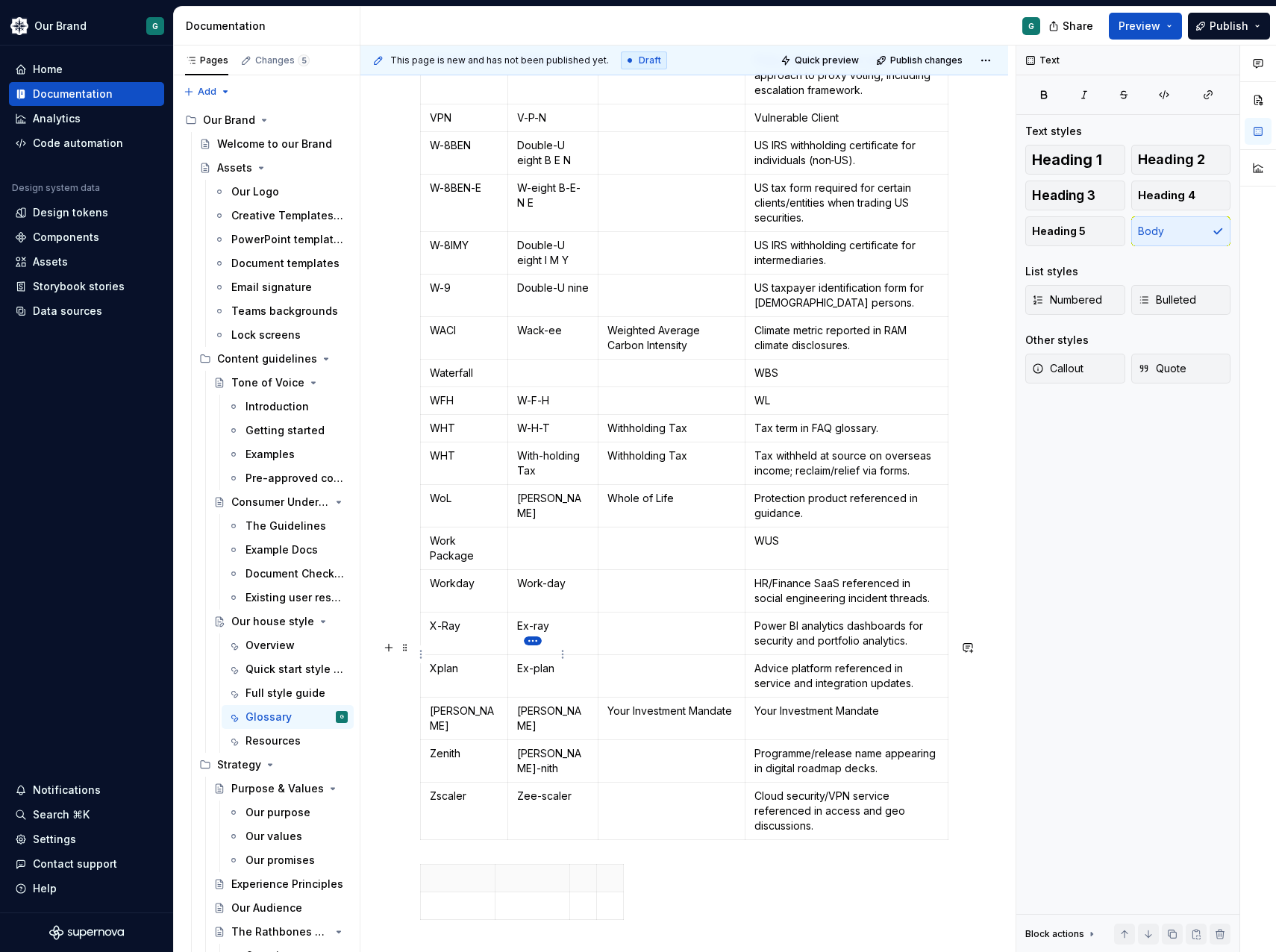
click at [530, 646] on html "Our Brand G Home Documentation Analytics Code automation Design system data Des…" at bounding box center [638, 476] width 1276 height 952
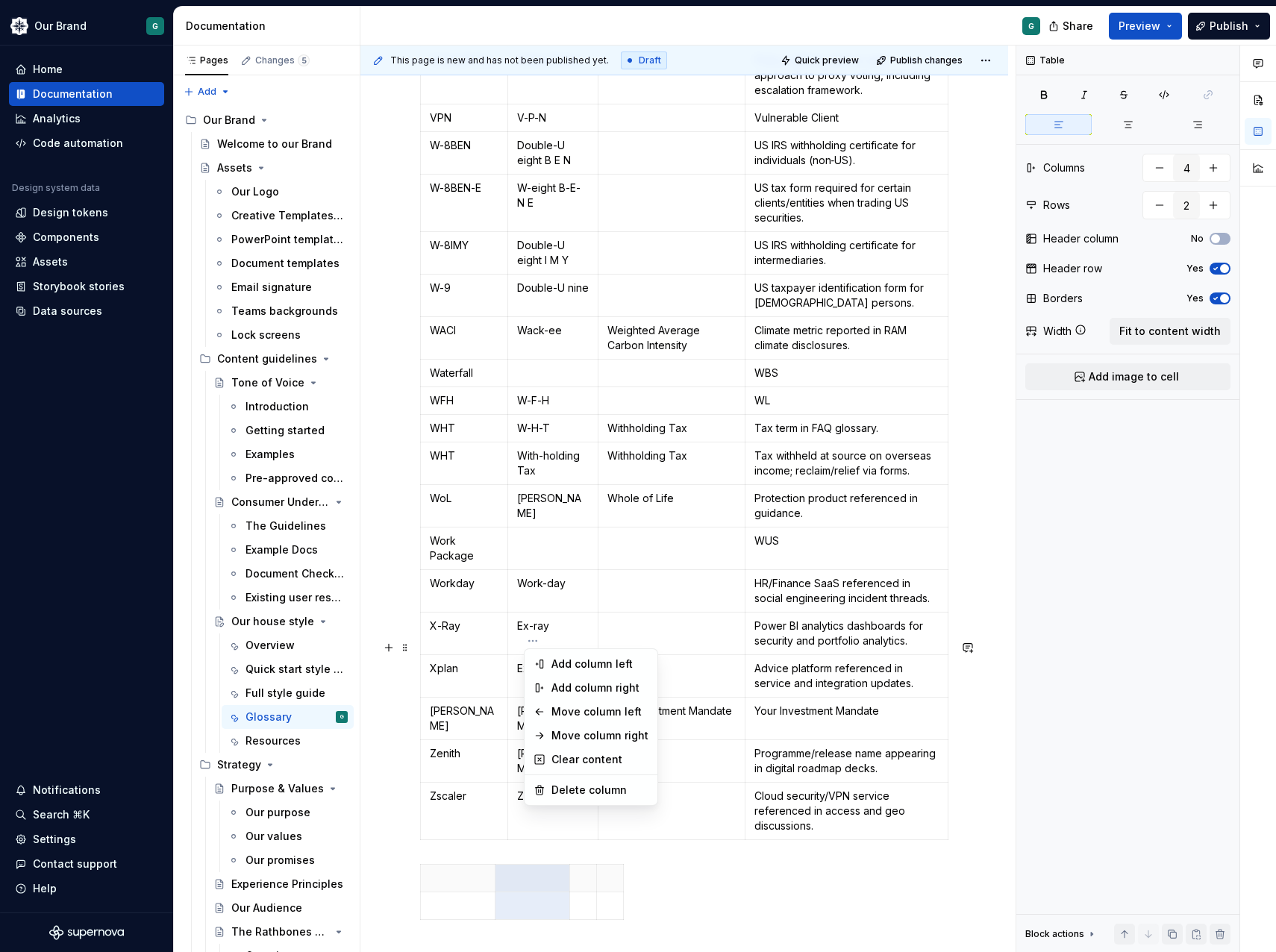
click at [504, 633] on html "Our Brand G Home Documentation Analytics Code automation Design system data Des…" at bounding box center [638, 476] width 1276 height 952
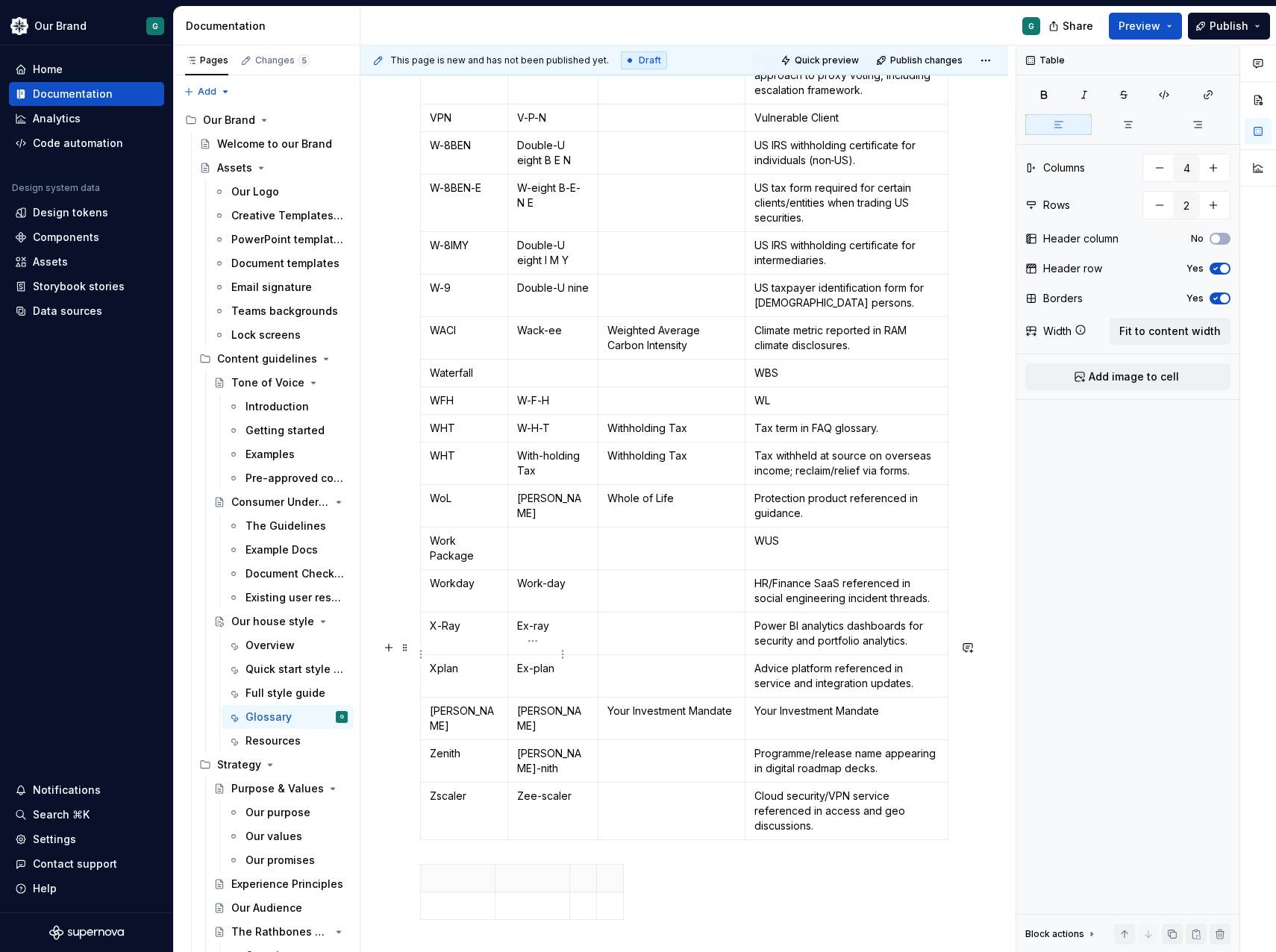
click at [504, 864] on th at bounding box center [533, 878] width 75 height 28
click at [650, 864] on div at bounding box center [683, 894] width 528 height 62
type textarea "*"
drag, startPoint x: 651, startPoint y: 677, endPoint x: 368, endPoint y: 665, distance: 283.3
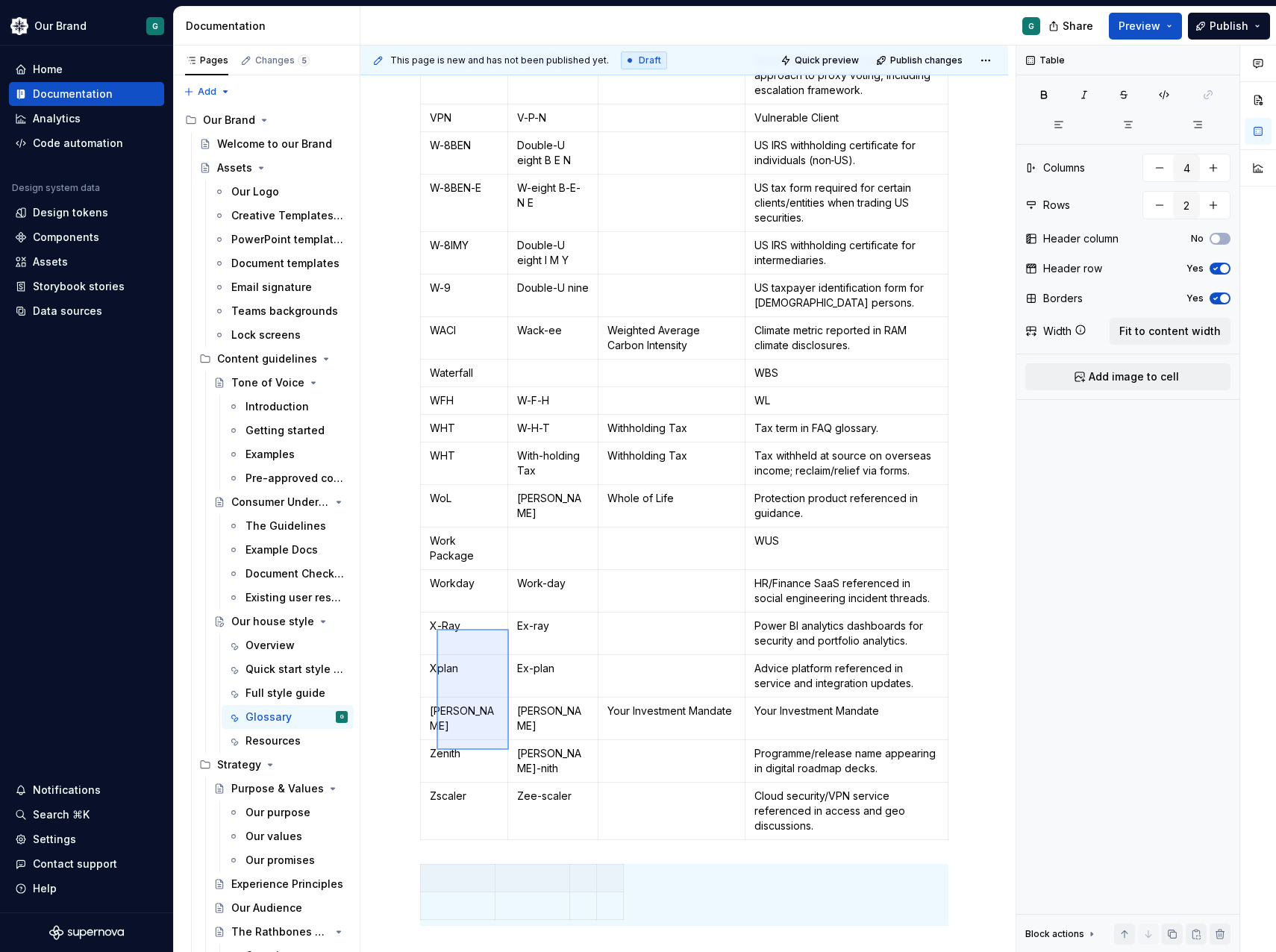
drag, startPoint x: 509, startPoint y: 749, endPoint x: 435, endPoint y: 629, distance: 141.0
click at [435, 629] on div "This page is new and has not been published yet. Draft Quick preview Publish ch…" at bounding box center [688, 499] width 655 height 907
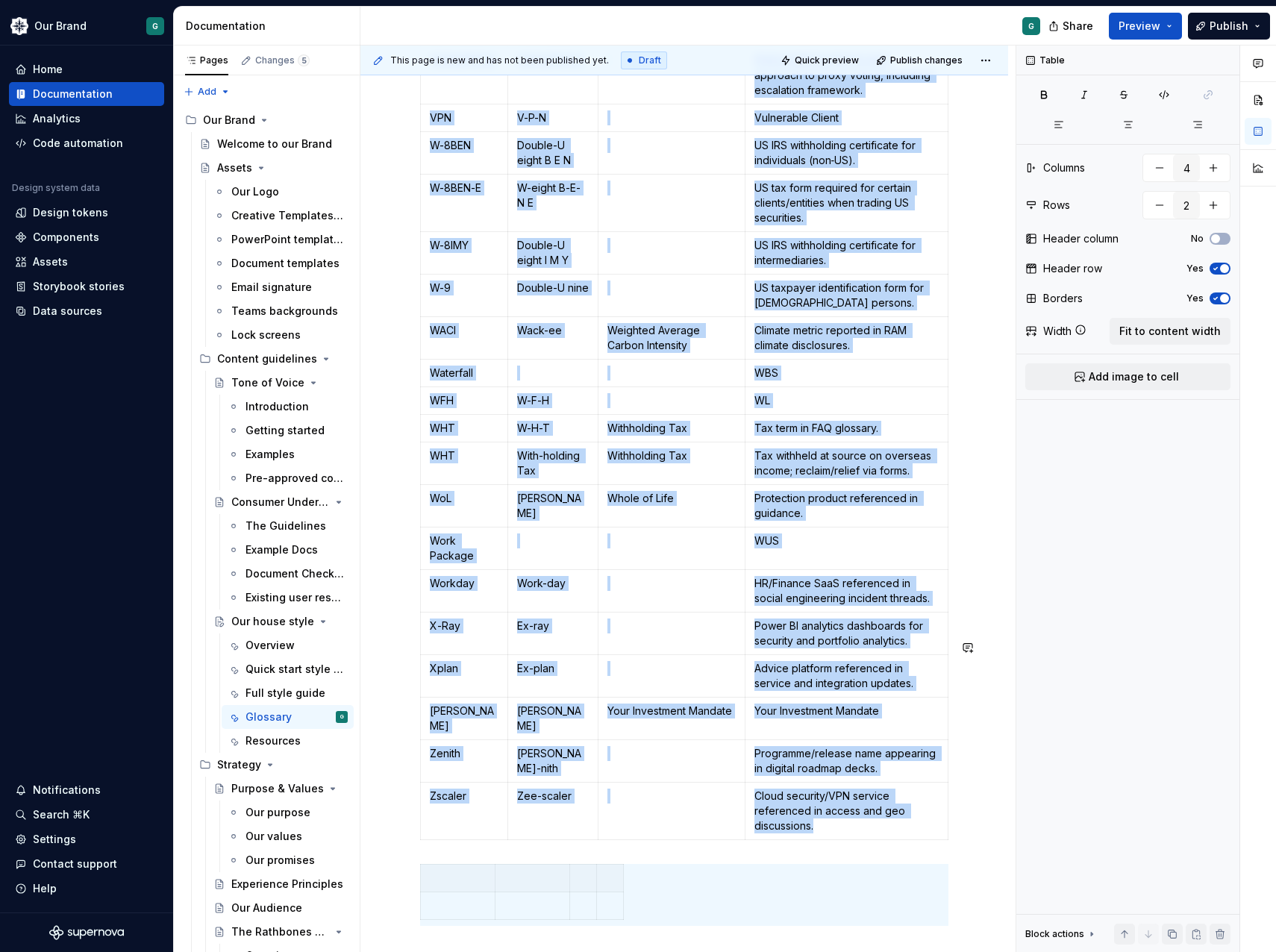
type input "465"
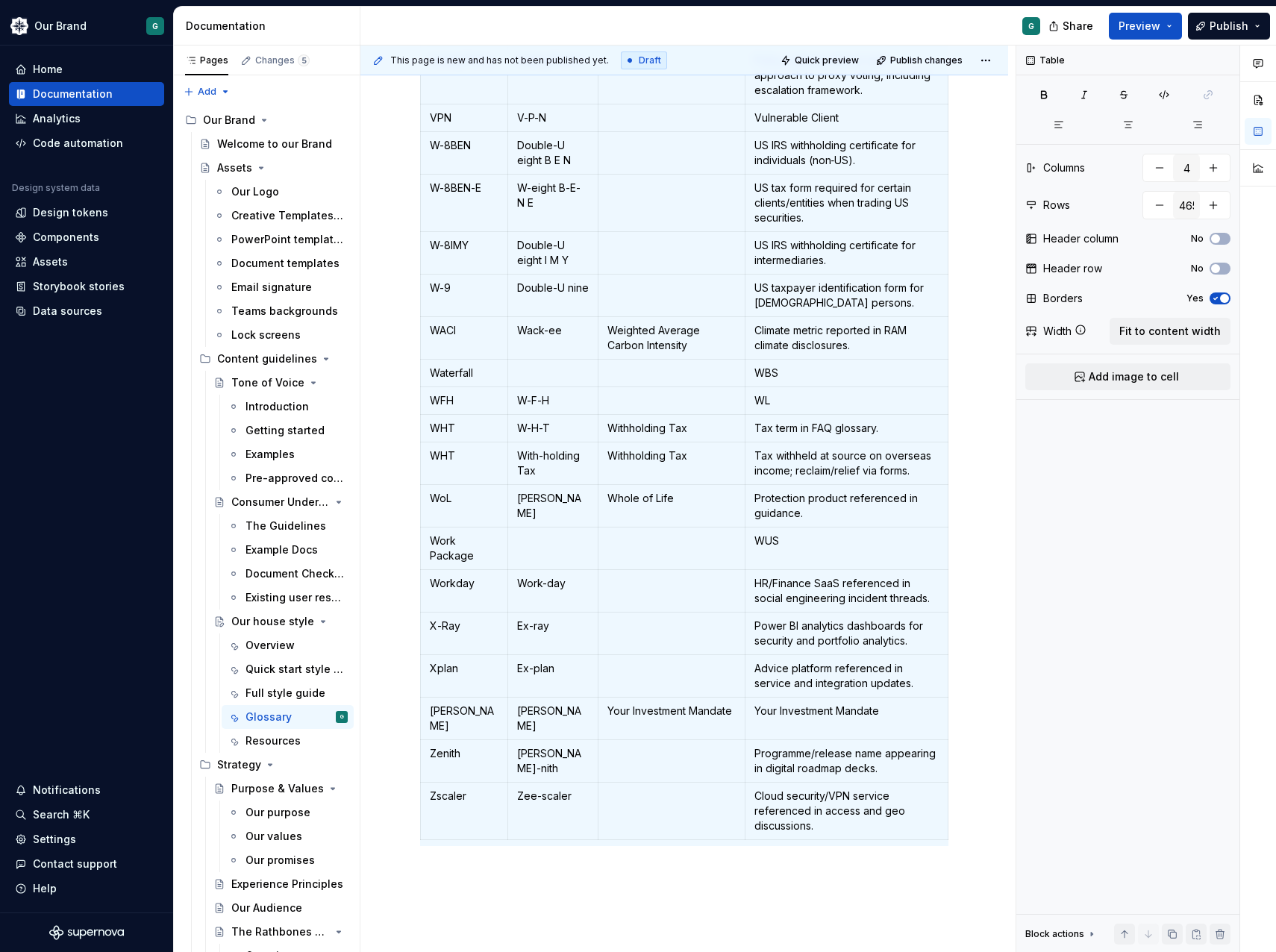
scroll to position [0, 0]
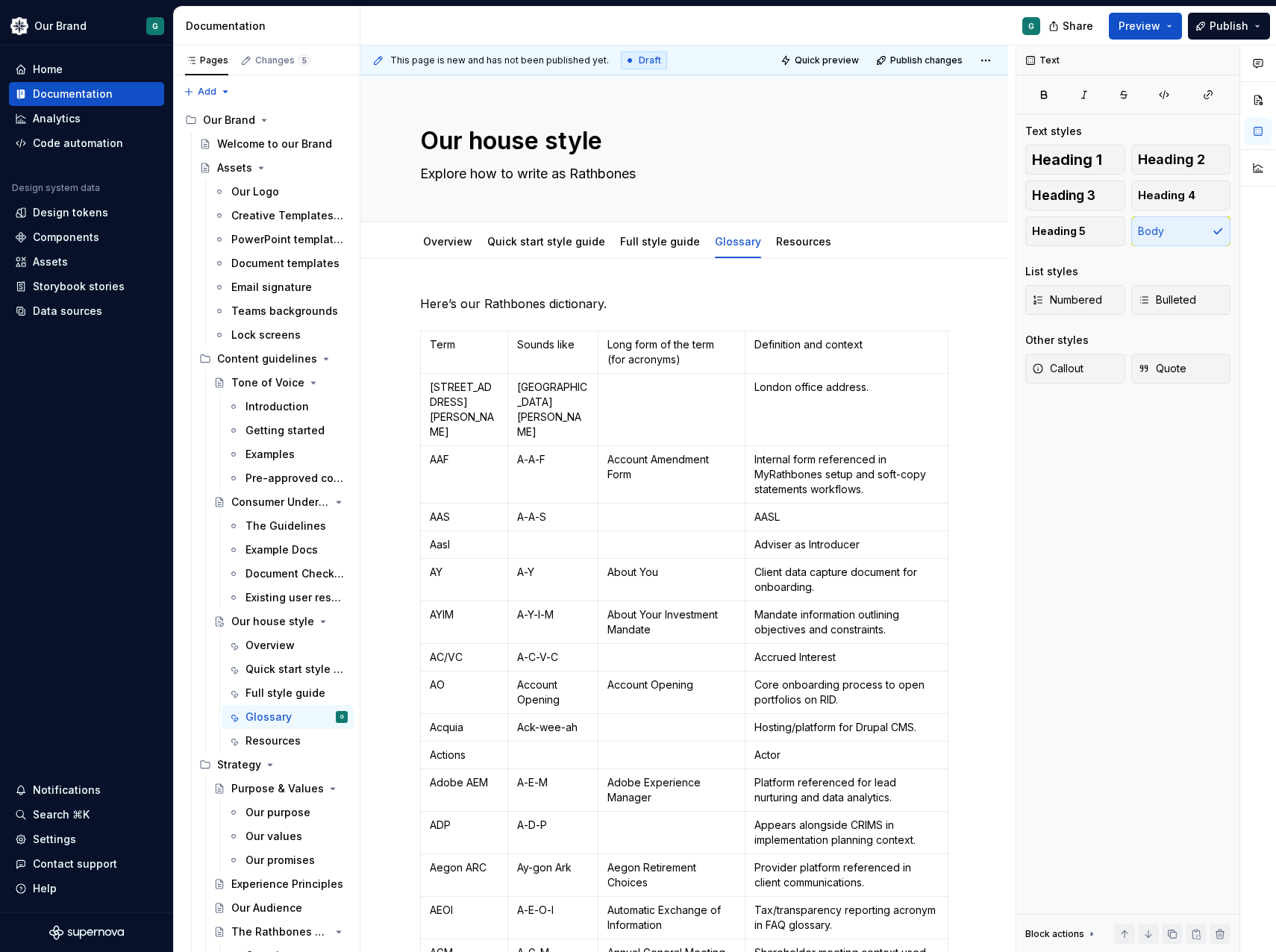
type textarea "*"
